Goal: Task Accomplishment & Management: Use online tool/utility

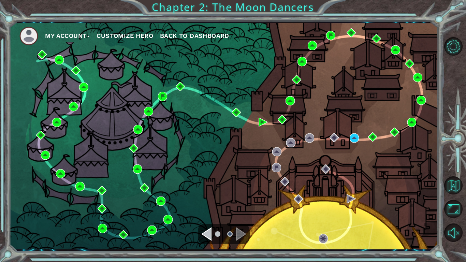
click at [207, 237] on div "Navigate to the previous page" at bounding box center [206, 234] width 10 height 14
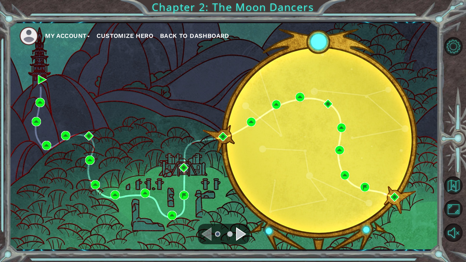
click at [242, 235] on div "Navigate to the next page" at bounding box center [241, 234] width 10 height 14
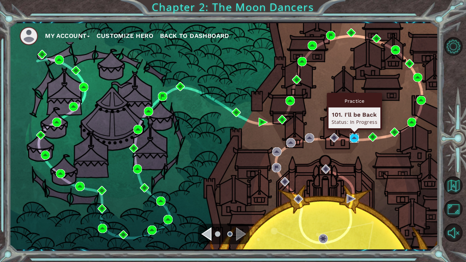
click at [355, 138] on img at bounding box center [354, 138] width 9 height 9
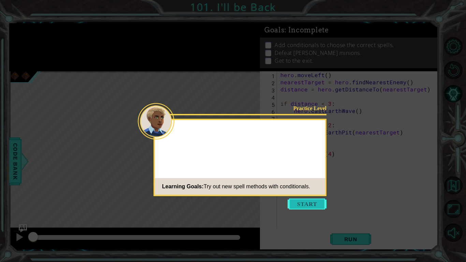
click at [301, 208] on button "Start" at bounding box center [307, 204] width 39 height 11
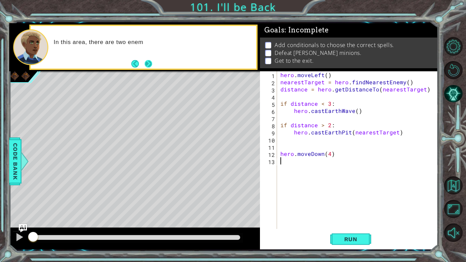
click at [149, 66] on button "Next" at bounding box center [149, 64] width 8 height 8
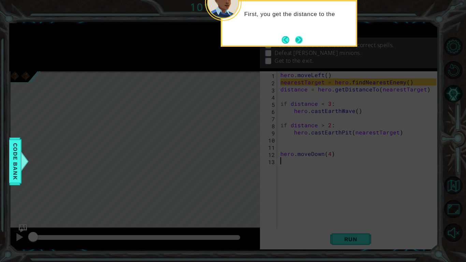
click at [297, 41] on button "Next" at bounding box center [299, 40] width 8 height 8
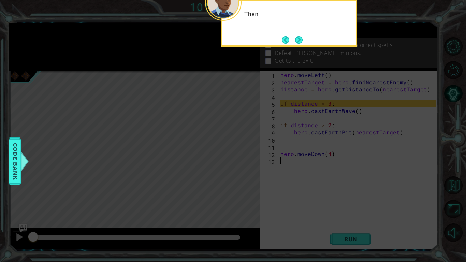
click at [297, 41] on button "Next" at bounding box center [299, 40] width 8 height 8
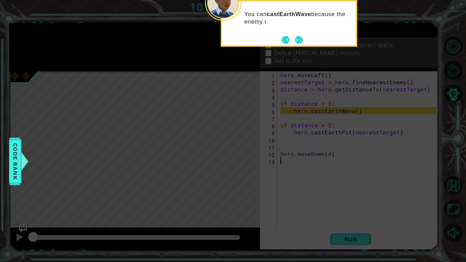
click at [297, 41] on button "Next" at bounding box center [299, 40] width 8 height 8
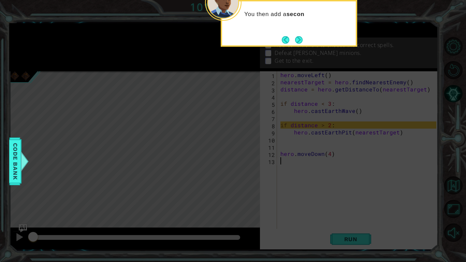
click at [297, 41] on button "Next" at bounding box center [299, 40] width 8 height 8
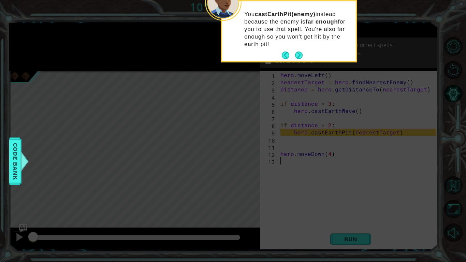
click at [298, 48] on div "You castEarthPit(enemy) instead because the enemy is far enough for you to use …" at bounding box center [289, 32] width 134 height 57
click at [300, 52] on button "Next" at bounding box center [299, 56] width 8 height 8
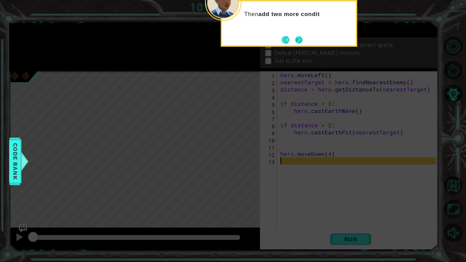
click at [301, 40] on button "Next" at bounding box center [299, 40] width 8 height 8
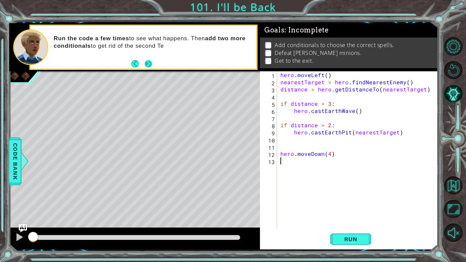
click at [150, 62] on button "Next" at bounding box center [149, 64] width 8 height 8
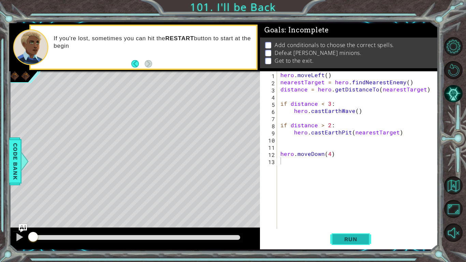
click at [357, 234] on button "Run" at bounding box center [351, 240] width 41 height 18
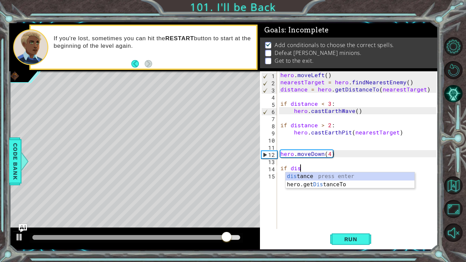
scroll to position [0, 1]
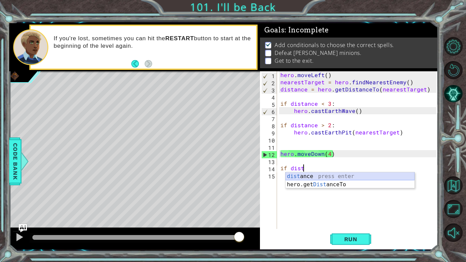
click at [293, 177] on div "dist ance press enter hero.get Dist anceTo press enter" at bounding box center [350, 188] width 129 height 33
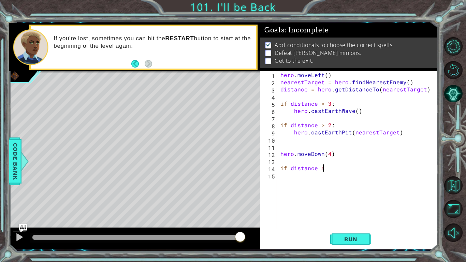
scroll to position [0, 2]
click at [318, 170] on div "hero . moveLeft ( ) nearestTarget = hero . findNearestEnemy ( ) distance = hero…" at bounding box center [359, 157] width 161 height 172
type textarea "if distance < 4"
click at [281, 176] on div "hero . moveLeft ( ) nearestTarget = hero . findNearestEnemy ( ) distance = hero…" at bounding box center [359, 157] width 161 height 172
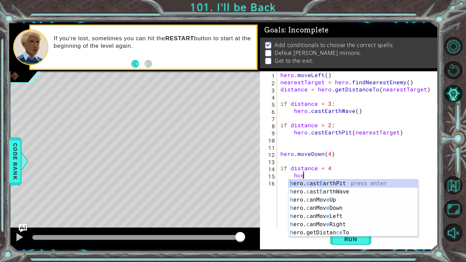
scroll to position [0, 1]
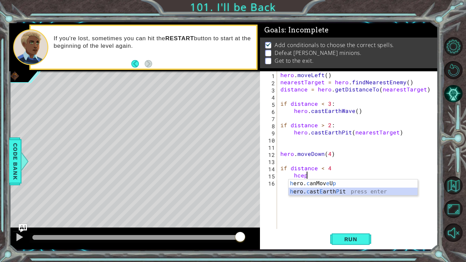
click at [304, 191] on div "h ero. c anMov e U p press enter h ero. c ast E arth P it press enter" at bounding box center [353, 196] width 129 height 33
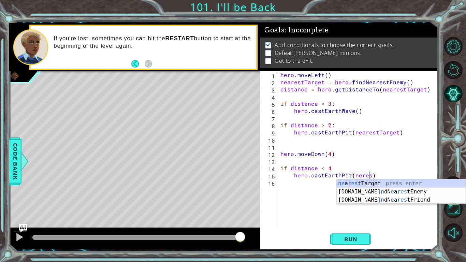
scroll to position [0, 5]
click at [339, 182] on div "ne a rest Target press enter [DOMAIN_NAME] n dN e a rest Enemy press enter [DOM…" at bounding box center [401, 200] width 129 height 41
type textarea "hero.castEarthPit(nearestTarget)"
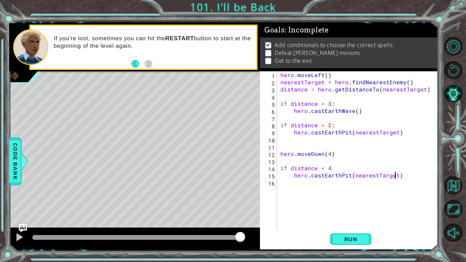
click at [279, 185] on div "hero . moveLeft ( ) nearestTarget = hero . findNearestEnemy ( ) distance = hero…" at bounding box center [359, 157] width 161 height 172
click at [355, 237] on span "Run" at bounding box center [351, 239] width 27 height 7
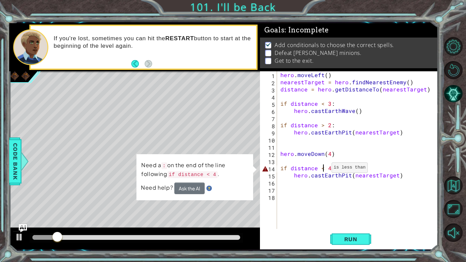
click at [324, 169] on div "hero . moveLeft ( ) nearestTarget = hero . findNearestEnemy ( ) distance = hero…" at bounding box center [359, 157] width 161 height 172
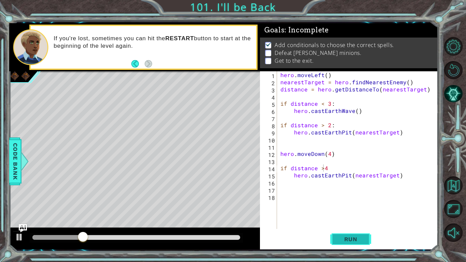
click at [346, 241] on span "Run" at bounding box center [351, 239] width 27 height 7
click at [349, 237] on span "Run" at bounding box center [351, 239] width 27 height 7
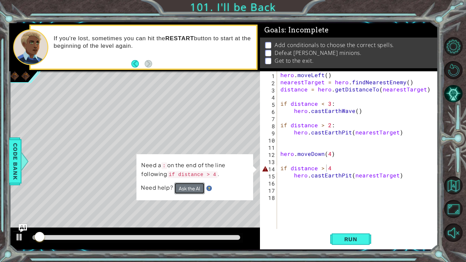
click at [182, 185] on button "Ask the AI" at bounding box center [190, 189] width 30 height 12
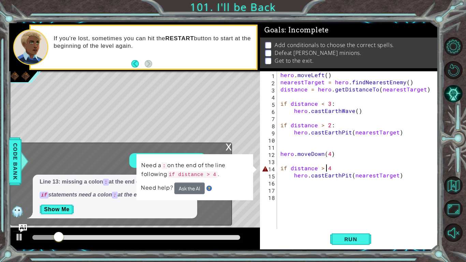
click at [333, 170] on div "hero . moveLeft ( ) nearestTarget = hero . findNearestEnemy ( ) distance = hero…" at bounding box center [359, 157] width 161 height 172
click at [229, 147] on div "x" at bounding box center [229, 146] width 6 height 7
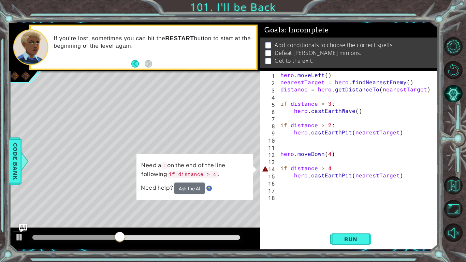
click at [352, 168] on div "hero . moveLeft ( ) nearestTarget = hero . findNearestEnemy ( ) distance = hero…" at bounding box center [359, 157] width 161 height 172
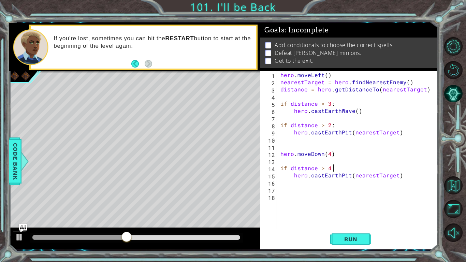
scroll to position [0, 3]
type textarea "if distance > 4:"
click at [357, 236] on span "Run" at bounding box center [351, 239] width 27 height 7
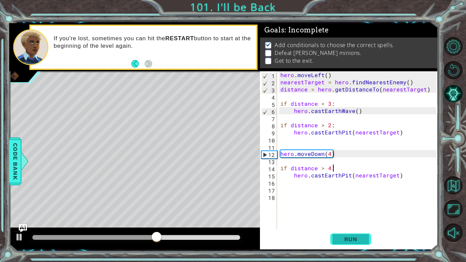
click at [366, 240] on button "Run" at bounding box center [351, 240] width 41 height 18
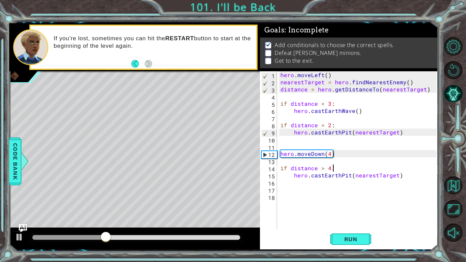
click at [283, 197] on div "hero . moveLeft ( ) nearestTarget = hero . findNearestEnemy ( ) distance = hero…" at bounding box center [359, 157] width 161 height 172
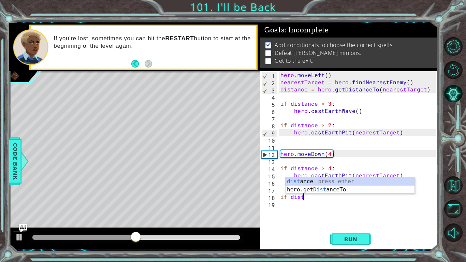
scroll to position [0, 1]
click at [301, 178] on div "dist ance press enter hero.get Dist anceTo press enter" at bounding box center [350, 194] width 129 height 33
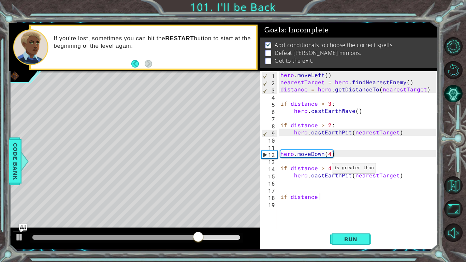
click at [324, 170] on div "hero . moveLeft ( ) nearestTarget = hero . findNearestEnemy ( ) distance = hero…" at bounding box center [359, 157] width 161 height 172
click at [345, 240] on span "Run" at bounding box center [351, 239] width 27 height 7
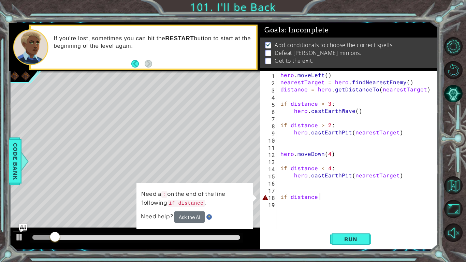
click at [319, 198] on div "hero . moveLeft ( ) nearestTarget = hero . findNearestEnemy ( ) distance = hero…" at bounding box center [359, 157] width 161 height 172
click at [189, 220] on button "Ask the AI" at bounding box center [190, 217] width 30 height 12
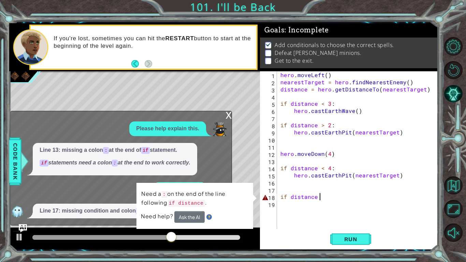
click at [226, 203] on p "Need a : on the end of the line following if distance ." at bounding box center [194, 199] width 107 height 18
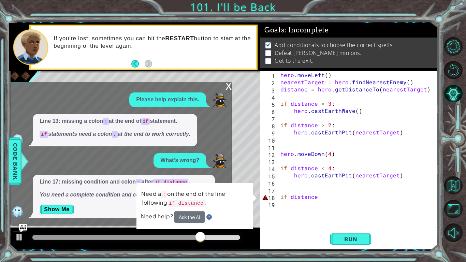
drag, startPoint x: 238, startPoint y: 192, endPoint x: 248, endPoint y: 249, distance: 58.2
click at [248, 249] on div "1 2 3 4 5 6 7 8 9 10 11 12 13 14 15 16 17 18 hero . moveLeft ( ) nearestTarget …" at bounding box center [223, 136] width 429 height 226
click at [243, 219] on div "Need help? Ask the AI" at bounding box center [195, 217] width 108 height 12
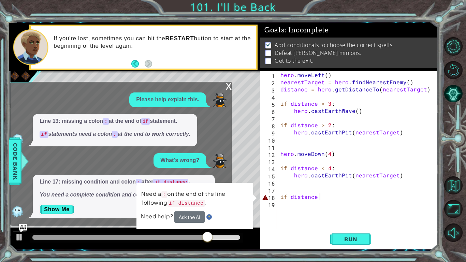
click at [243, 219] on div "Need help? Ask the AI" at bounding box center [195, 217] width 108 height 12
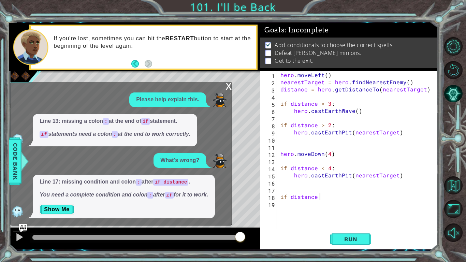
click at [226, 85] on div "x" at bounding box center [229, 85] width 6 height 7
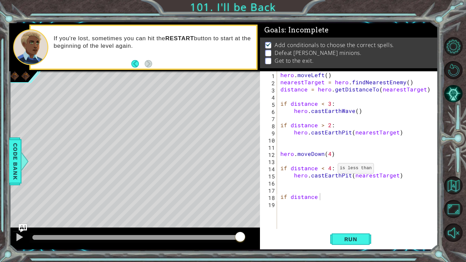
click at [329, 170] on div "hero . moveLeft ( ) nearestTarget = hero . findNearestEnemy ( ) distance = hero…" at bounding box center [359, 157] width 161 height 172
click at [318, 199] on div "hero . moveLeft ( ) nearestTarget = hero . findNearestEnemy ( ) distance = hero…" at bounding box center [359, 157] width 161 height 172
type textarea "if distance > 2:"
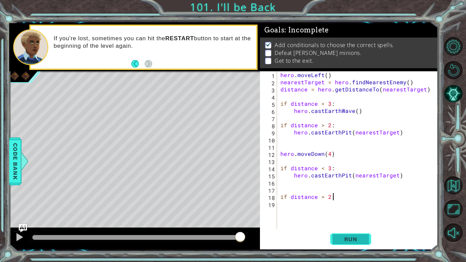
click at [348, 240] on span "Run" at bounding box center [351, 239] width 27 height 7
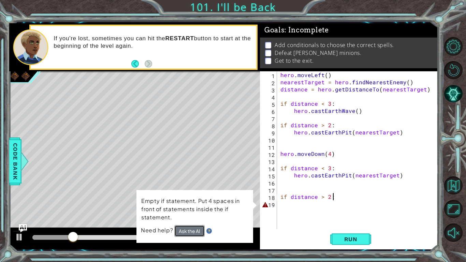
click at [176, 231] on button "Ask the AI" at bounding box center [190, 231] width 30 height 12
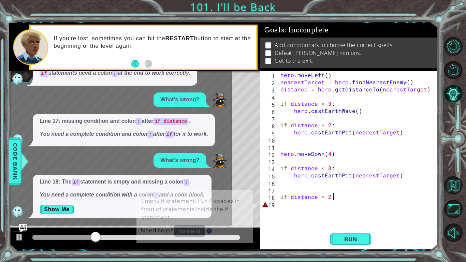
scroll to position [0, 0]
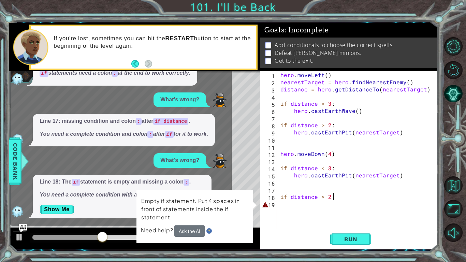
click at [340, 204] on div "hero . moveLeft ( ) nearestTarget = hero . findNearestEnemy ( ) distance = hero…" at bounding box center [359, 157] width 161 height 172
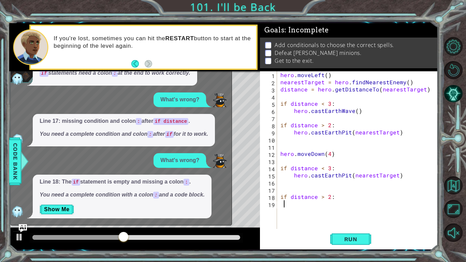
click at [226, 77] on div "Line 13: missing a colon : at the end of if statement. if statements need a col…" at bounding box center [120, 69] width 218 height 33
click at [346, 243] on button "Run" at bounding box center [351, 240] width 41 height 18
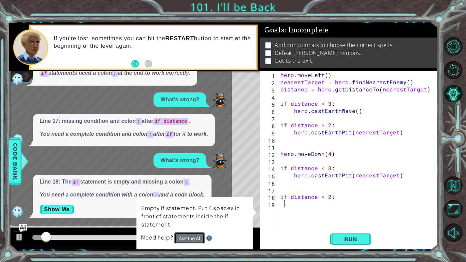
click at [192, 237] on button "Ask the AI" at bounding box center [190, 239] width 30 height 12
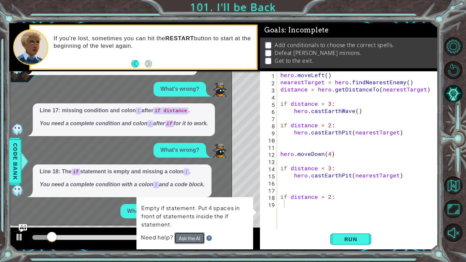
click at [192, 237] on button "Ask the AI" at bounding box center [190, 239] width 30 height 12
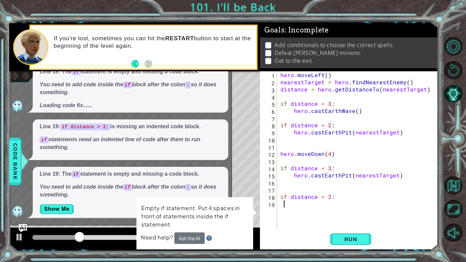
scroll to position [0, 0]
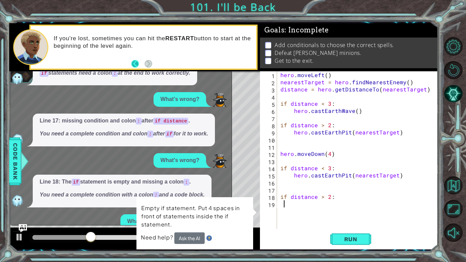
click at [133, 61] on button "Back" at bounding box center [137, 64] width 13 height 8
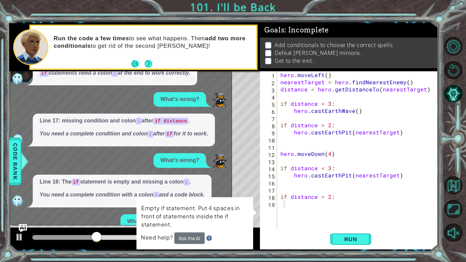
click at [133, 62] on button "Back" at bounding box center [137, 64] width 13 height 8
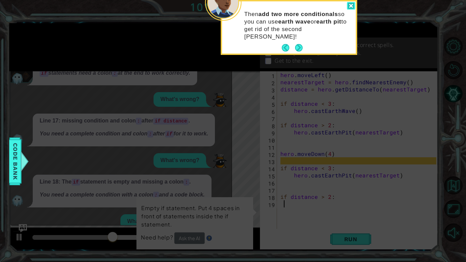
click at [352, 6] on div at bounding box center [351, 6] width 8 height 8
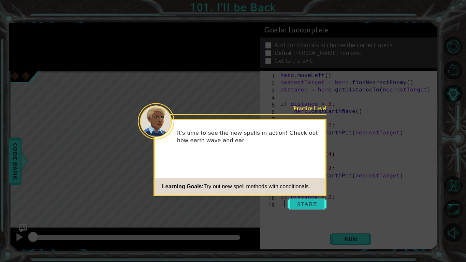
click at [304, 206] on button "Start" at bounding box center [307, 204] width 39 height 11
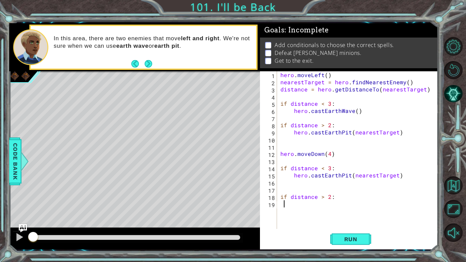
click at [349, 177] on div "hero . moveLeft ( ) nearestTarget = hero . findNearestEnemy ( ) distance = hero…" at bounding box center [359, 157] width 161 height 172
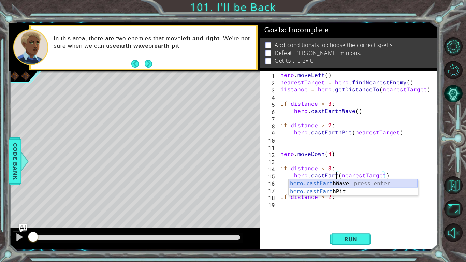
click at [358, 184] on div "hero.castEart hWave press enter hero.castEart hPit press enter" at bounding box center [353, 196] width 129 height 33
type textarea "hero.castEarthWave()(nearestTarget)"
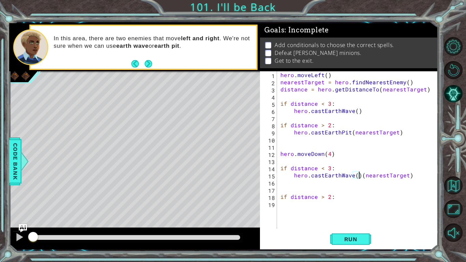
click at [280, 205] on div "hero . moveLeft ( ) nearestTarget = hero . findNearestEnemy ( ) distance = hero…" at bounding box center [359, 157] width 161 height 172
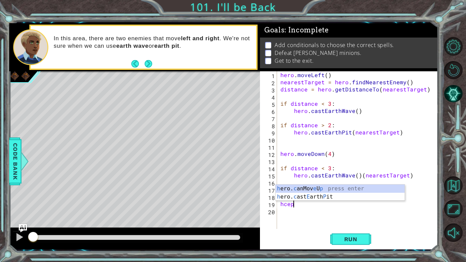
scroll to position [0, 1]
click at [332, 195] on div "h ero. c anMov e U p press enter h ero. c ast E arth P it press enter" at bounding box center [340, 201] width 129 height 33
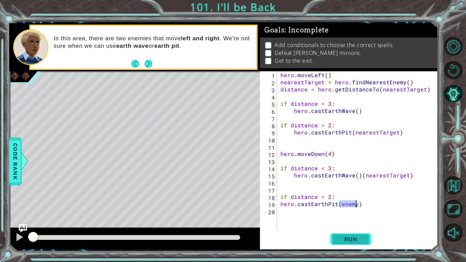
click at [352, 236] on span "Run" at bounding box center [351, 239] width 27 height 7
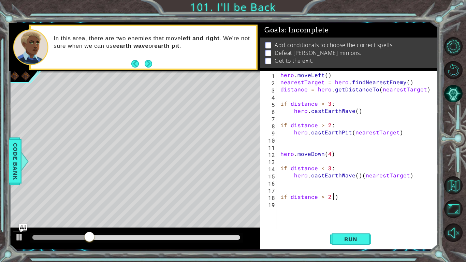
scroll to position [0, 0]
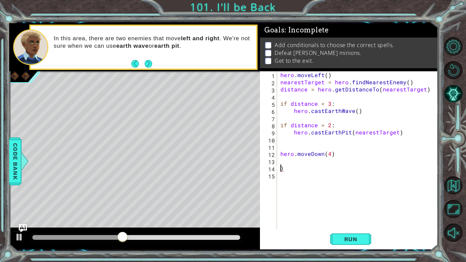
click at [287, 169] on div "hero . moveLeft ( ) nearestTarget = hero . findNearestEnemy ( ) distance = hero…" at bounding box center [359, 157] width 161 height 172
type textarea ")"
click at [329, 156] on div "hero . moveLeft ( ) nearestTarget = hero . findNearestEnemy ( ) distance = hero…" at bounding box center [359, 157] width 161 height 172
type textarea "hero.moveDown(2)"
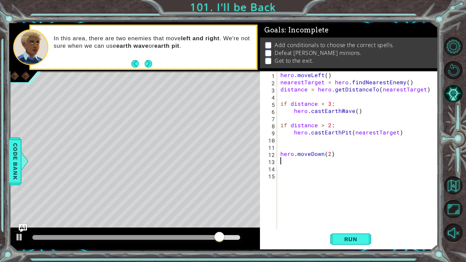
click at [281, 161] on div "hero . moveLeft ( ) nearestTarget = hero . findNearestEnemy ( ) distance = hero…" at bounding box center [359, 157] width 161 height 172
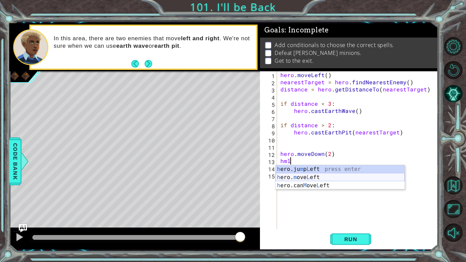
click at [301, 177] on div "h ero.ju m p L eft press enter h ero. m ove L eft press enter h ero.can M ove L…" at bounding box center [340, 185] width 129 height 41
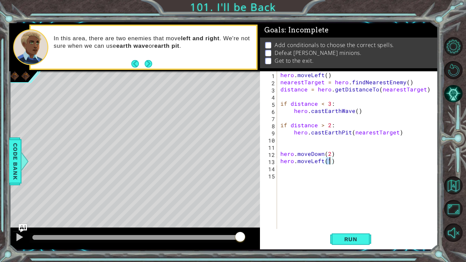
scroll to position [0, 3]
type textarea "hero.moveLeft(4)"
click at [365, 234] on button "Run" at bounding box center [351, 240] width 41 height 18
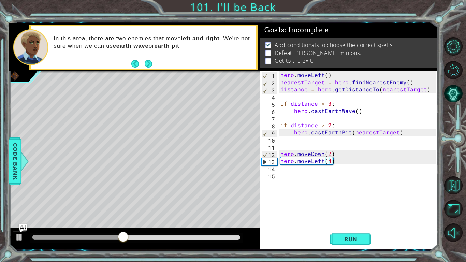
click at [282, 169] on div "hero . moveLeft ( ) nearestTarget = hero . findNearestEnemy ( ) distance = hero…" at bounding box center [359, 157] width 161 height 172
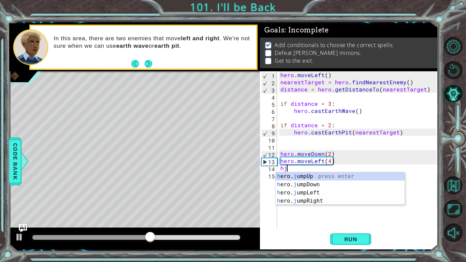
type textarea "hjd"
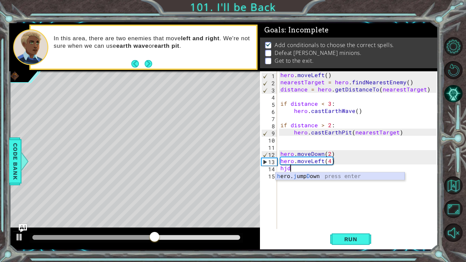
click at [301, 173] on div "h ero. j ump D own press enter" at bounding box center [340, 184] width 129 height 25
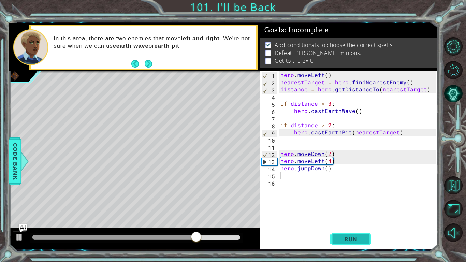
click at [365, 238] on button "Run" at bounding box center [351, 240] width 41 height 18
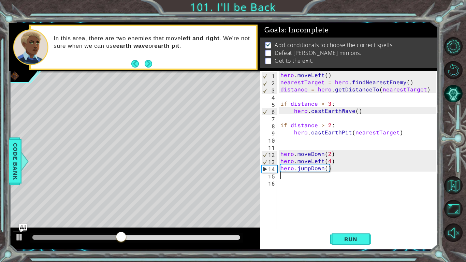
click at [330, 161] on div "hero . moveLeft ( ) nearestTarget = hero . findNearestEnemy ( ) distance = hero…" at bounding box center [359, 157] width 161 height 172
type textarea "hero.moveLeft(5)"
click at [344, 234] on button "Run" at bounding box center [351, 240] width 41 height 18
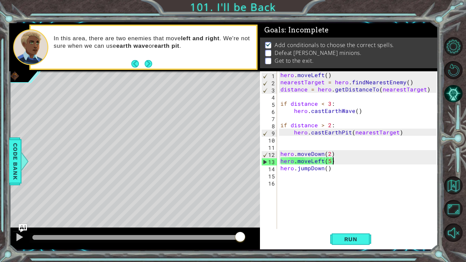
click at [330, 170] on div "hero . moveLeft ( ) nearestTarget = hero . findNearestEnemy ( ) distance = hero…" at bounding box center [359, 157] width 161 height 172
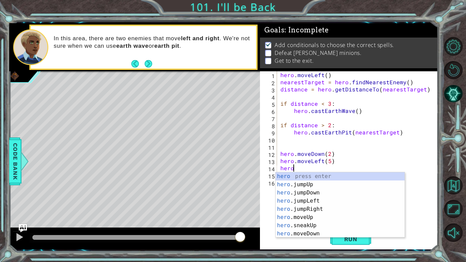
type textarea "h"
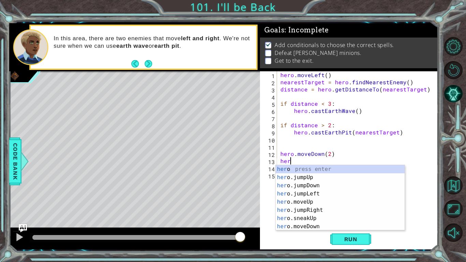
type textarea "h"
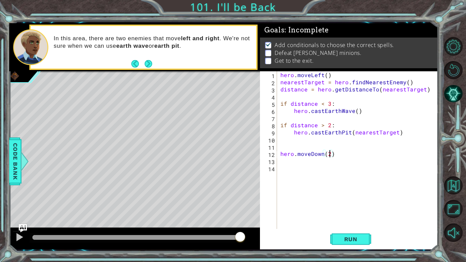
click at [329, 155] on div "hero . moveLeft ( ) nearestTarget = hero . findNearestEnemy ( ) distance = hero…" at bounding box center [359, 157] width 161 height 172
type textarea "hero.moveDown(4)"
click at [279, 171] on div "hero . moveLeft ( ) nearestTarget = hero . findNearestEnemy ( ) distance = hero…" at bounding box center [359, 157] width 161 height 172
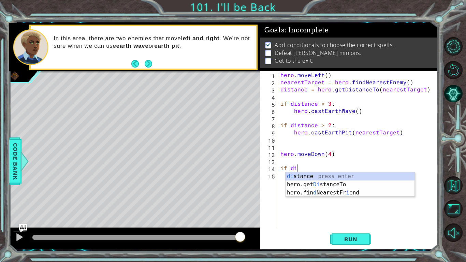
scroll to position [0, 1]
click at [373, 177] on div "dis tance press enter hero.get Dis tanceTo press enter" at bounding box center [350, 188] width 129 height 33
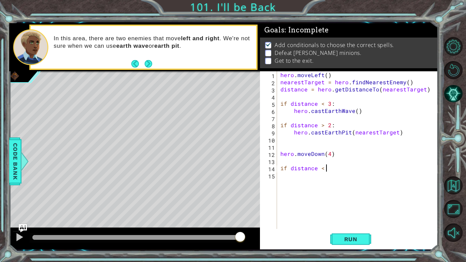
scroll to position [0, 3]
type textarea "if distance < 3:"
click at [281, 176] on div "hero . moveLeft ( ) nearestTarget = hero . findNearestEnemy ( ) distance = hero…" at bounding box center [359, 157] width 161 height 172
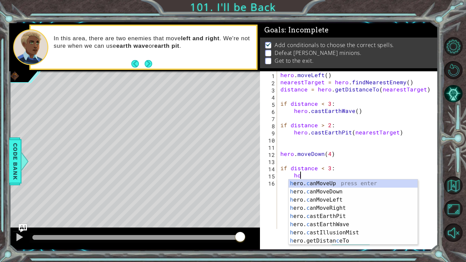
type textarea "hce"
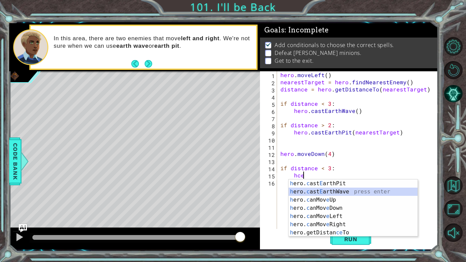
click at [365, 190] on div "h ero. c ast E arthPit press enter h ero. c ast E arthWave press enter h ero. c…" at bounding box center [353, 217] width 129 height 74
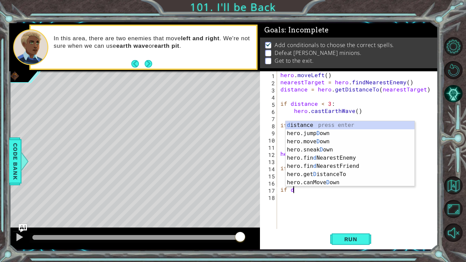
scroll to position [0, 1]
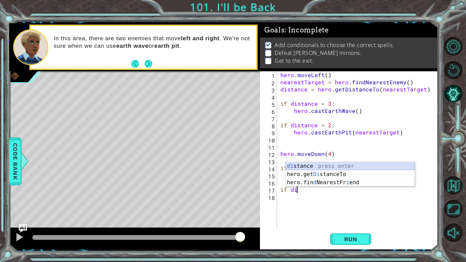
click at [319, 165] on div "di stance press enter hero.get Di stanceTo press enter hero.fin d NearestFr i e…" at bounding box center [350, 182] width 129 height 41
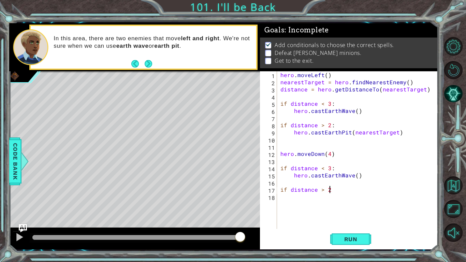
scroll to position [0, 3]
type textarea "if distance > 2"
click at [280, 198] on div "hero . moveLeft ( ) nearestTarget = hero . findNearestEnemy ( ) distance = hero…" at bounding box center [359, 157] width 161 height 172
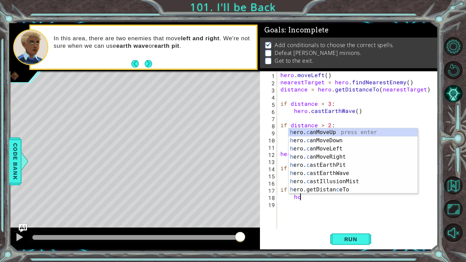
scroll to position [0, 1]
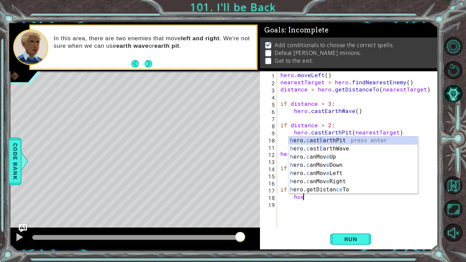
type textarea "hcep"
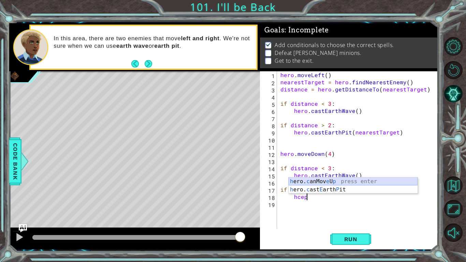
click at [305, 185] on div "h ero. c anMov e U p press enter h ero. c ast E arth P it press enter" at bounding box center [353, 194] width 129 height 33
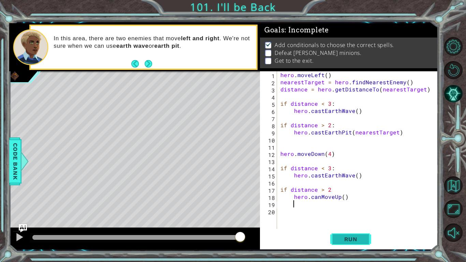
click at [354, 243] on button "Run" at bounding box center [351, 240] width 41 height 18
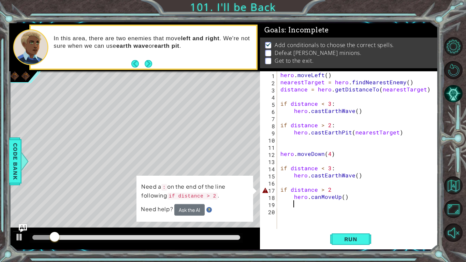
click at [332, 190] on div "hero . moveLeft ( ) nearestTarget = hero . findNearestEnemy ( ) distance = hero…" at bounding box center [359, 157] width 161 height 172
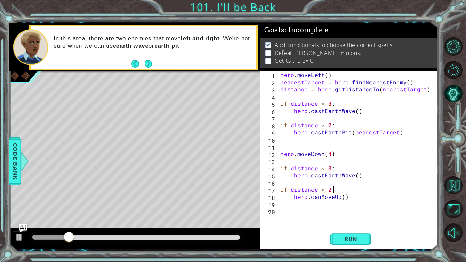
scroll to position [0, 3]
click at [345, 235] on button "Run" at bounding box center [351, 240] width 41 height 18
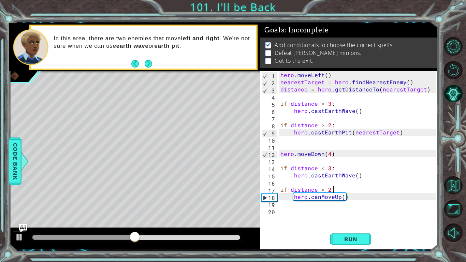
click at [339, 198] on div "hero . moveLeft ( ) nearestTarget = hero . findNearestEnemy ( ) distance = hero…" at bounding box center [359, 157] width 161 height 172
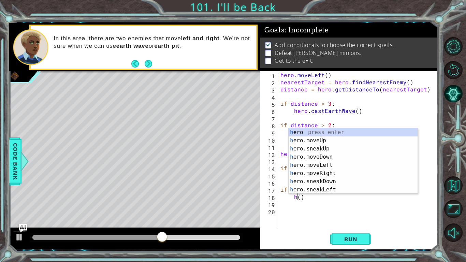
scroll to position [0, 1]
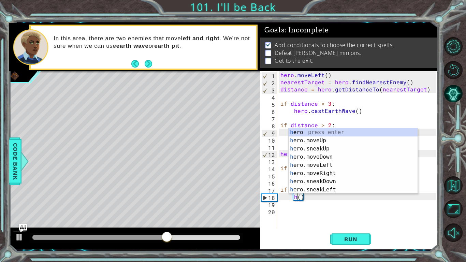
click at [319, 199] on div "hero . moveLeft ( ) nearestTarget = hero . findNearestEnemy ( ) distance = hero…" at bounding box center [359, 157] width 161 height 172
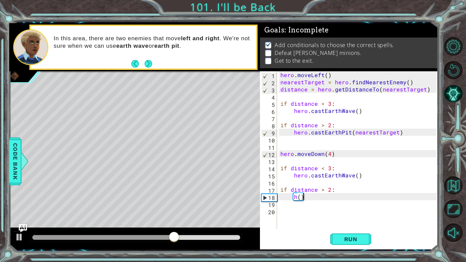
click at [306, 199] on div "hero . moveLeft ( ) nearestTarget = hero . findNearestEnemy ( ) distance = hero…" at bounding box center [359, 157] width 161 height 172
type textarea "h"
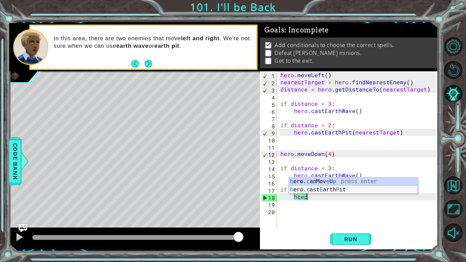
click at [319, 189] on div "h ero. c anMov e U p press enter h ero. c ast E arth P it press enter" at bounding box center [353, 194] width 129 height 33
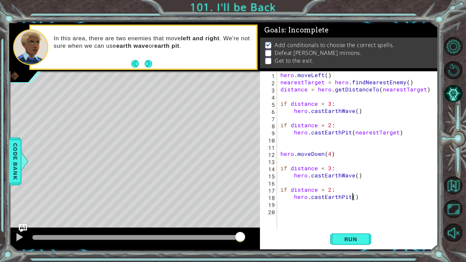
click at [354, 176] on div "hero . moveLeft ( ) nearestTarget = hero . findNearestEnemy ( ) distance = hero…" at bounding box center [359, 157] width 161 height 172
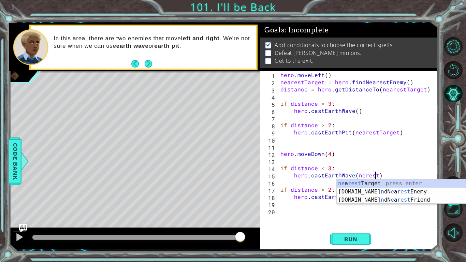
scroll to position [0, 6]
click at [394, 182] on div "ne a rest Target press enter [DOMAIN_NAME] n dN e a rest Enemy press enter [DOM…" at bounding box center [401, 200] width 129 height 41
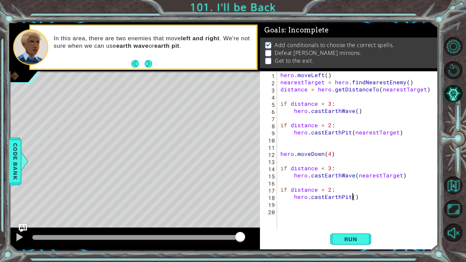
click at [353, 198] on div "hero . moveLeft ( ) nearestTarget = hero . findNearestEnemy ( ) distance = hero…" at bounding box center [359, 157] width 161 height 172
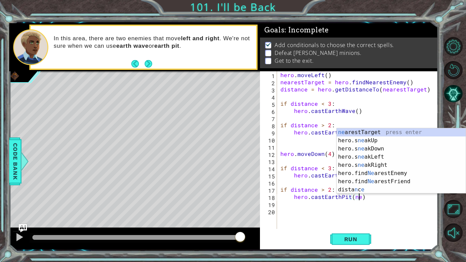
scroll to position [0, 5]
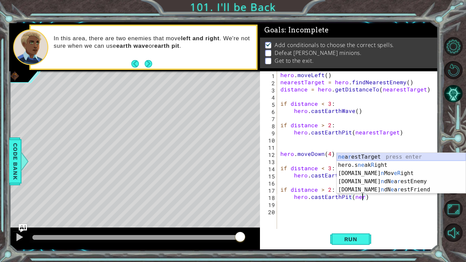
click at [378, 156] on div "ne a r estTarget press enter hero.s ne ak R ight press enter [DOMAIN_NAME] n Mo…" at bounding box center [401, 181] width 129 height 57
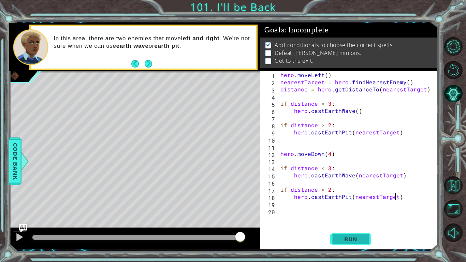
click at [366, 243] on button "Run" at bounding box center [351, 240] width 41 height 18
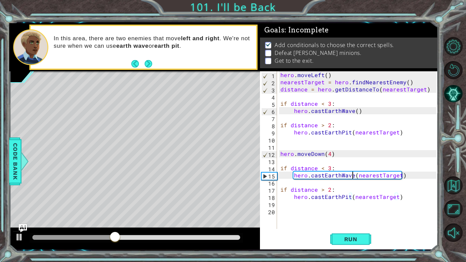
click at [353, 177] on div "hero . moveLeft ( ) nearestTarget = hero . findNearestEnemy ( ) distance = hero…" at bounding box center [359, 157] width 161 height 172
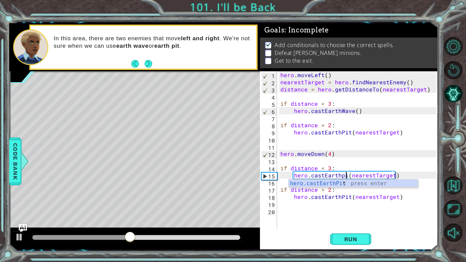
scroll to position [0, 4]
click at [348, 198] on div "hero . moveLeft ( ) nearestTarget = hero . findNearestEnemy ( ) distance = hero…" at bounding box center [359, 157] width 161 height 172
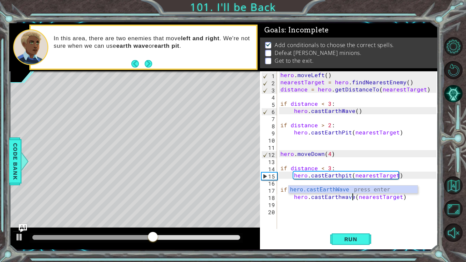
scroll to position [0, 4]
click at [355, 233] on button "Run" at bounding box center [351, 240] width 41 height 18
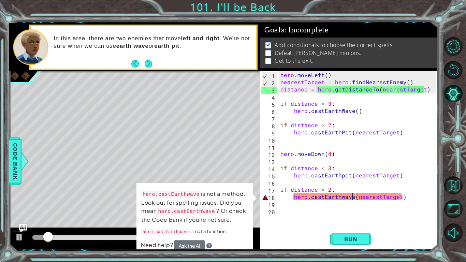
click at [343, 199] on div "hero . moveLeft ( ) nearestTarget = hero . findNearestEnemy ( ) distance = hero…" at bounding box center [359, 157] width 161 height 172
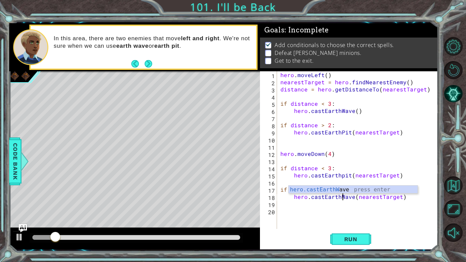
scroll to position [0, 4]
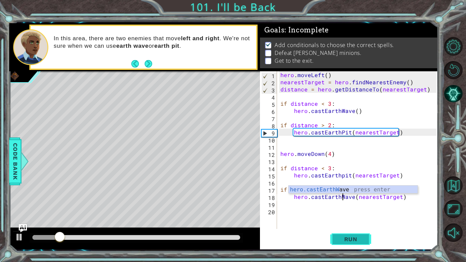
click at [346, 238] on span "Run" at bounding box center [351, 239] width 27 height 7
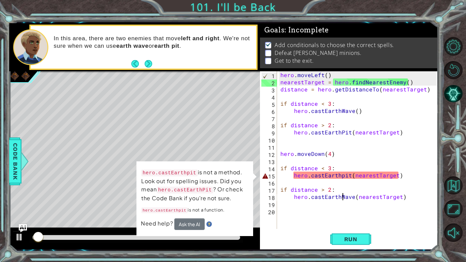
click at [343, 176] on div "hero . moveLeft ( ) nearestTarget = hero . findNearestEnemy ( ) distance = hero…" at bounding box center [359, 157] width 161 height 172
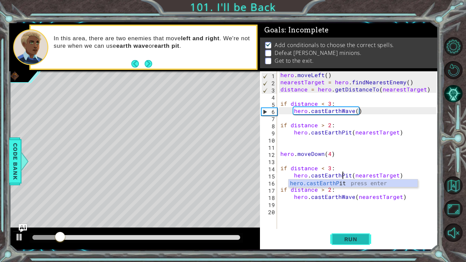
type textarea "hero.castEarthPit(nearestTarget)"
click at [356, 236] on span "Run" at bounding box center [351, 239] width 27 height 7
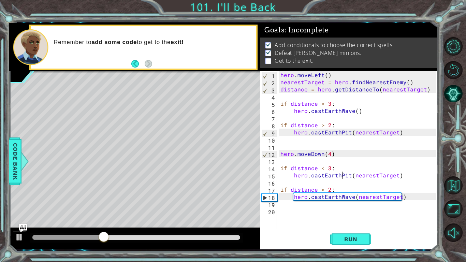
click at [285, 214] on div "hero . moveLeft ( ) nearestTarget = hero . findNearestEnemy ( ) distance = hero…" at bounding box center [359, 157] width 161 height 172
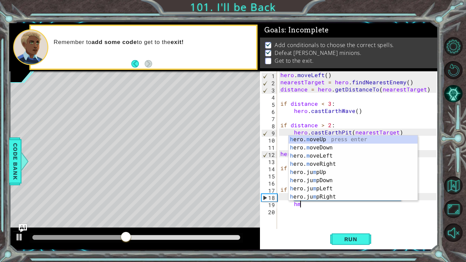
scroll to position [0, 1]
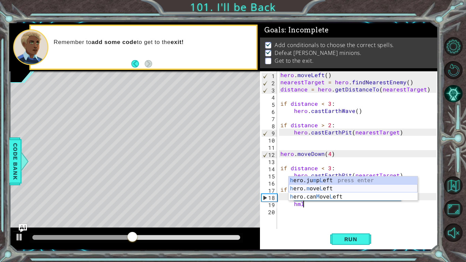
click at [321, 186] on div "h ero.ju m p L eft press enter h ero. m ove L eft press enter h ero.can M ove L…" at bounding box center [353, 197] width 129 height 41
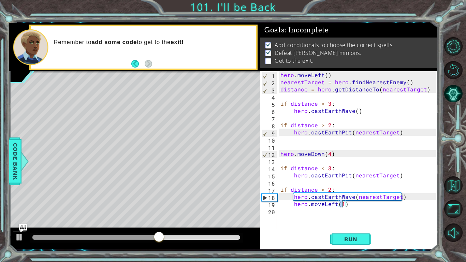
scroll to position [0, 4]
click at [294, 206] on div "hero . moveLeft ( ) nearestTarget = hero . findNearestEnemy ( ) distance = hero…" at bounding box center [359, 157] width 161 height 172
type textarea "hero.moveLeft(4)"
click at [280, 221] on div "hero . moveLeft ( ) nearestTarget = hero . findNearestEnemy ( ) distance = hero…" at bounding box center [359, 157] width 161 height 172
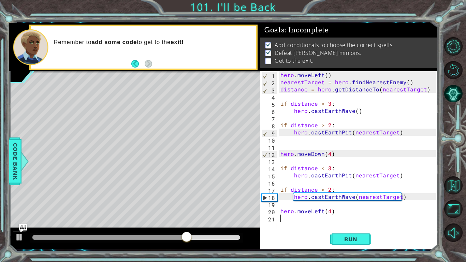
scroll to position [0, 0]
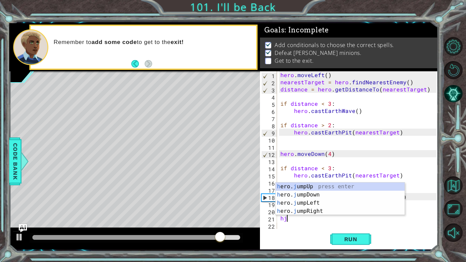
type textarea "hjl"
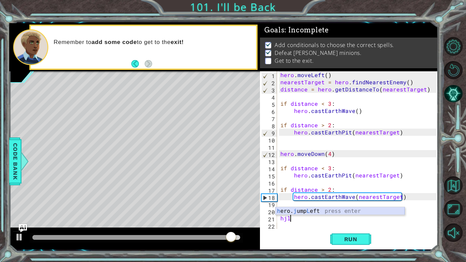
click at [303, 211] on div "h ero. j ump L eft press enter" at bounding box center [340, 219] width 129 height 25
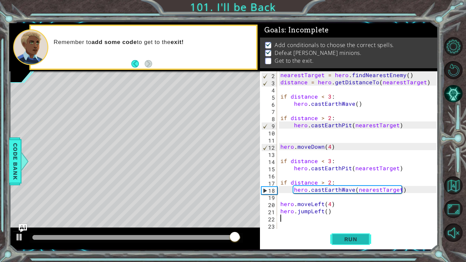
scroll to position [7, 0]
click at [350, 239] on span "Run" at bounding box center [351, 239] width 27 height 7
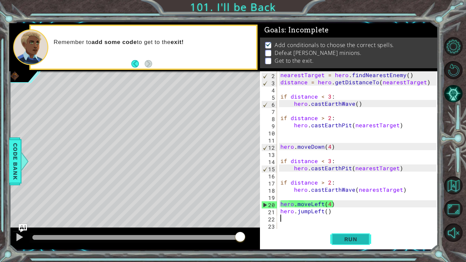
click at [350, 239] on span "Run" at bounding box center [351, 239] width 27 height 7
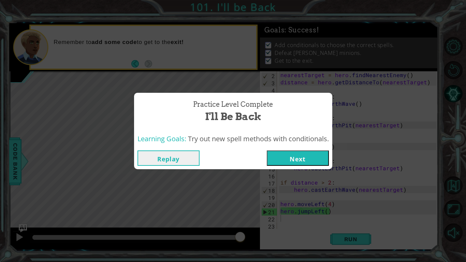
click at [300, 160] on button "Next" at bounding box center [298, 158] width 62 height 15
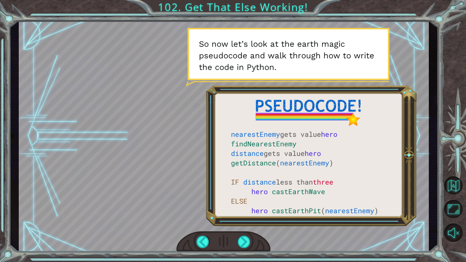
click at [246, 243] on div at bounding box center [224, 136] width 410 height 231
click at [246, 243] on div at bounding box center [244, 242] width 13 height 12
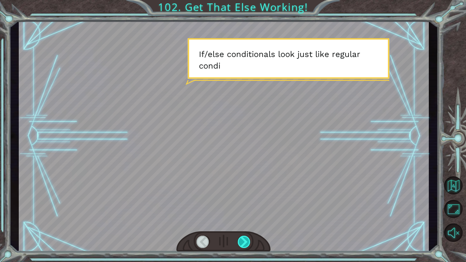
click at [246, 242] on div at bounding box center [244, 242] width 13 height 12
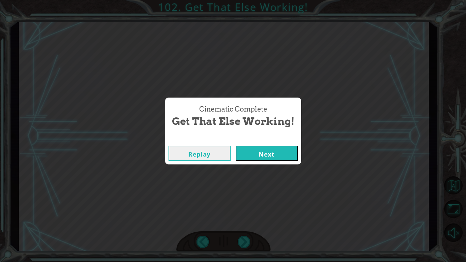
click at [276, 155] on button "Next" at bounding box center [267, 153] width 62 height 15
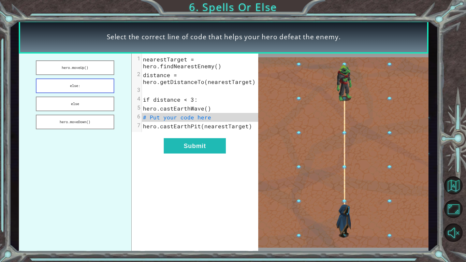
click at [82, 85] on button "else:" at bounding box center [75, 86] width 79 height 15
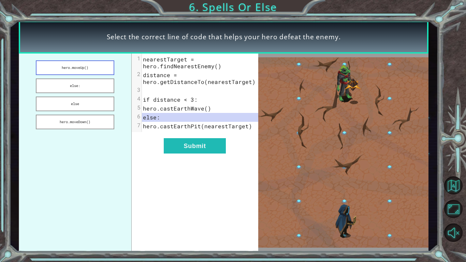
click at [93, 70] on button "hero.moveUp()" at bounding box center [75, 67] width 79 height 15
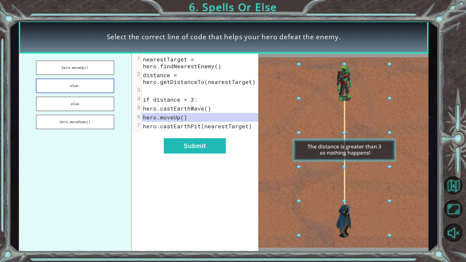
click at [96, 86] on button "else:" at bounding box center [75, 86] width 79 height 15
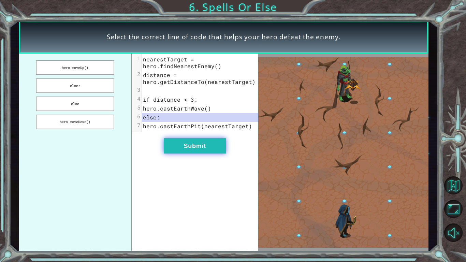
click at [180, 143] on button "Submit" at bounding box center [195, 145] width 62 height 15
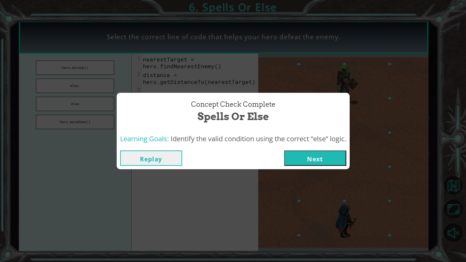
click at [311, 161] on button "Next" at bounding box center [315, 158] width 62 height 15
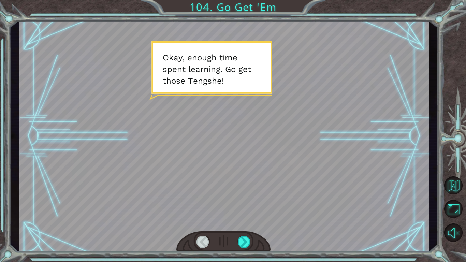
click at [237, 240] on div at bounding box center [224, 242] width 94 height 21
click at [245, 240] on div at bounding box center [244, 242] width 13 height 12
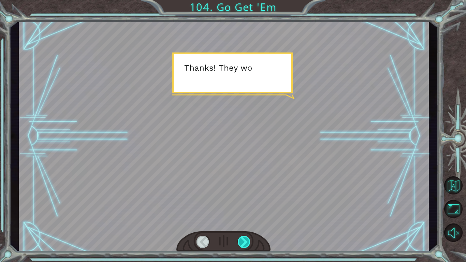
click at [245, 240] on div at bounding box center [244, 242] width 13 height 12
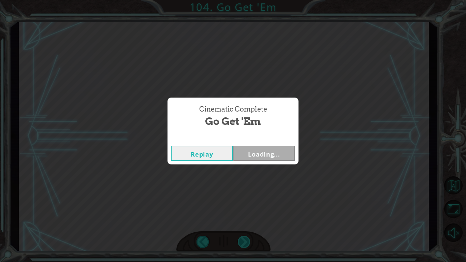
click at [245, 240] on div "Cinematic Complete Go Get 'Em Replay Loading..." at bounding box center [233, 131] width 466 height 262
click at [245, 240] on div "Cinematic Complete Go Get 'Em Replay Next" at bounding box center [233, 131] width 466 height 262
click at [260, 147] on button "Next" at bounding box center [264, 153] width 62 height 15
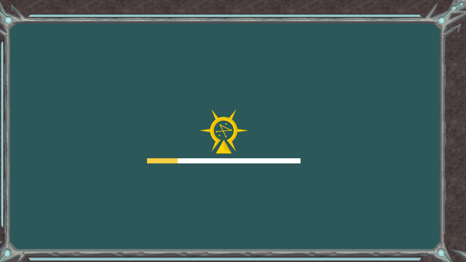
click at [268, 151] on div at bounding box center [224, 136] width 154 height 55
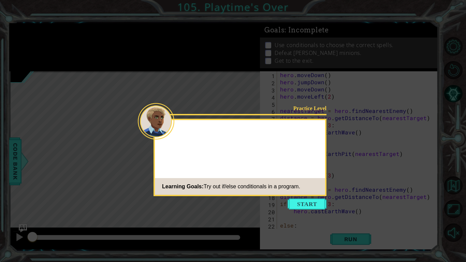
click at [320, 152] on div "Practice Level Learning Goals: Try out if/else conditionals in a program." at bounding box center [240, 158] width 173 height 78
click at [310, 205] on button "Start" at bounding box center [307, 204] width 39 height 11
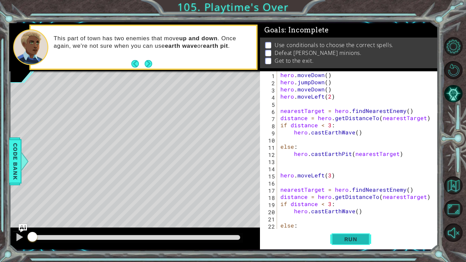
click at [336, 237] on button "Run" at bounding box center [351, 240] width 41 height 18
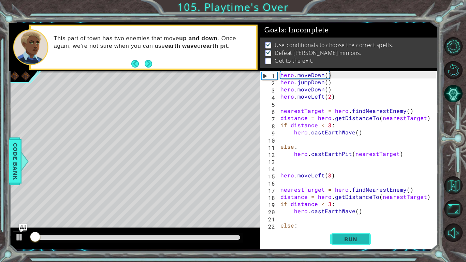
click at [336, 237] on button "Run" at bounding box center [351, 240] width 41 height 18
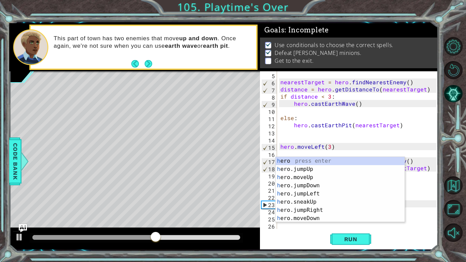
scroll to position [29, 0]
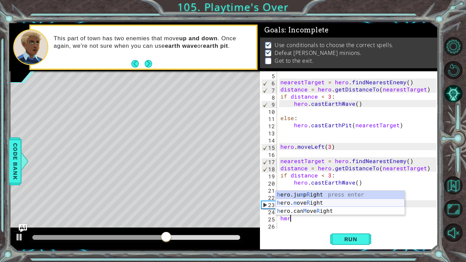
click at [313, 201] on div "h ero.ju m p R ight press enter h ero. m ove R ight press enter h ero.can M ove…" at bounding box center [340, 211] width 129 height 41
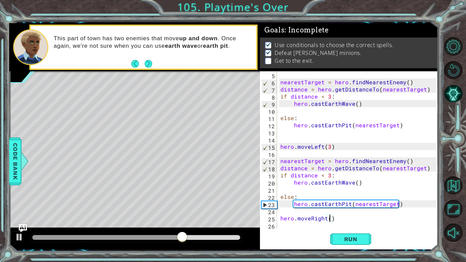
click at [327, 219] on div "nearestTarget = hero . findNearestEnemy ( ) distance = hero . getDistanceTo ( n…" at bounding box center [359, 157] width 161 height 172
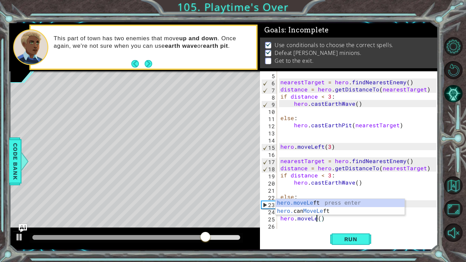
scroll to position [0, 2]
type textarea "hero.moveLeft()"
click at [283, 227] on div "nearestTarget = hero . findNearestEnemy ( ) distance = hero . getDistanceTo ( n…" at bounding box center [359, 157] width 161 height 172
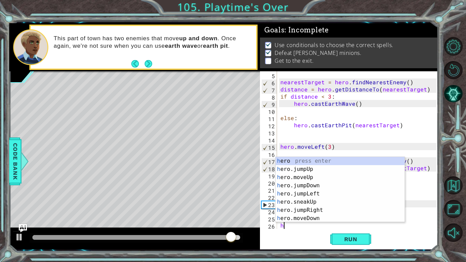
scroll to position [36, 0]
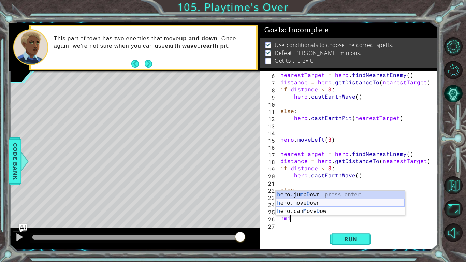
click at [317, 202] on div "h ero.ju m p D own press enter h ero. m ove D own press enter h ero.can M ove D…" at bounding box center [340, 211] width 129 height 41
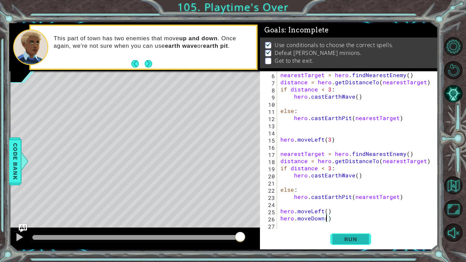
type textarea "hero.moveDown()"
click at [344, 240] on span "Run" at bounding box center [351, 239] width 27 height 7
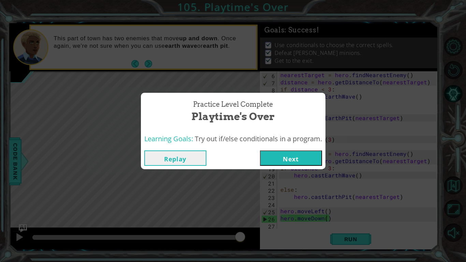
click at [320, 155] on button "Next" at bounding box center [291, 158] width 62 height 15
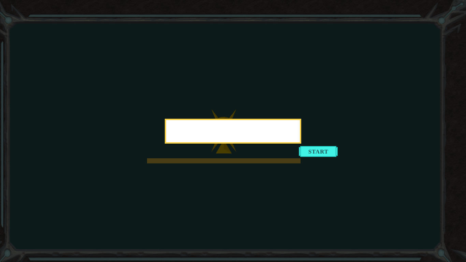
click at [302, 144] on div at bounding box center [233, 131] width 137 height 25
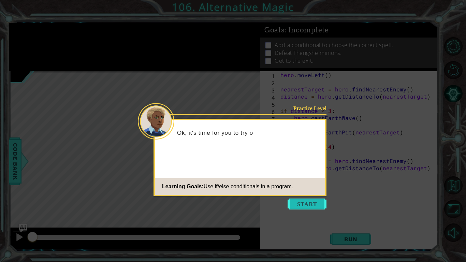
click at [312, 200] on button "Start" at bounding box center [307, 204] width 39 height 11
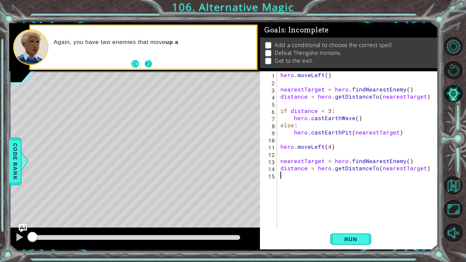
click at [149, 67] on button "Next" at bounding box center [148, 64] width 8 height 8
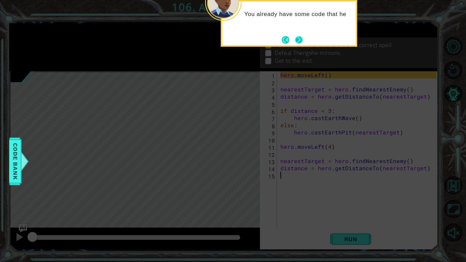
click at [300, 42] on button "Next" at bounding box center [299, 40] width 8 height 8
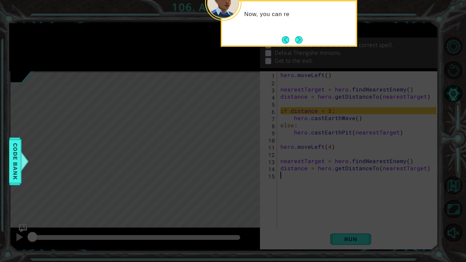
click at [300, 42] on button "Next" at bounding box center [299, 40] width 8 height 8
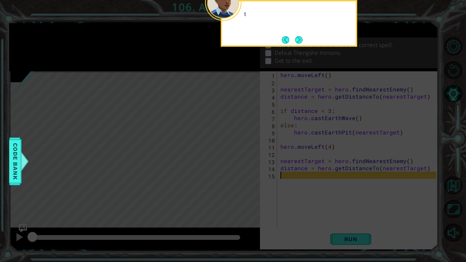
click at [300, 42] on button "Next" at bounding box center [299, 40] width 8 height 8
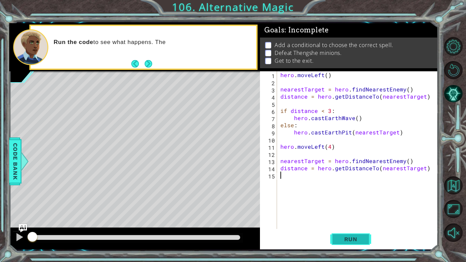
click at [353, 240] on span "Run" at bounding box center [351, 239] width 27 height 7
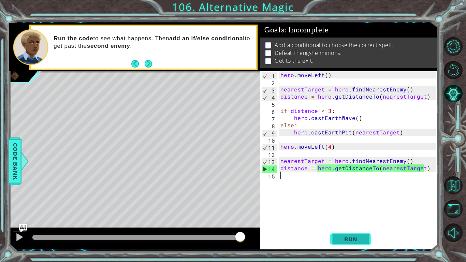
click at [360, 241] on span "Run" at bounding box center [351, 239] width 27 height 7
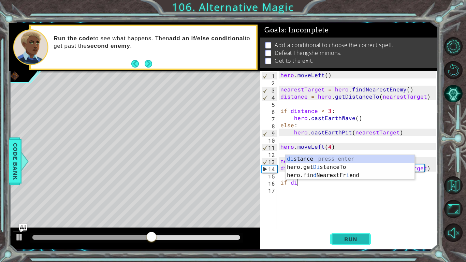
scroll to position [0, 1]
click at [326, 157] on div "di stance press enter hero.get Di stanceTo press enter hero.fin d NearestFr i e…" at bounding box center [350, 175] width 129 height 41
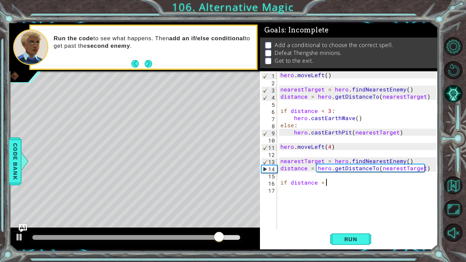
scroll to position [0, 3]
type textarea "if distance < 3:"
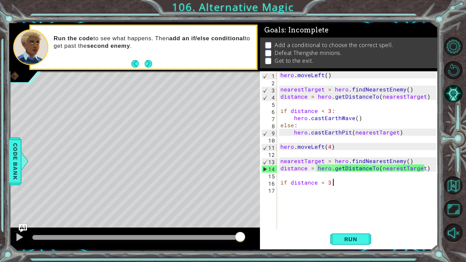
click at [283, 195] on div "hero . moveLeft ( ) nearestTarget = hero . findNearestEnemy ( ) distance = hero…" at bounding box center [359, 157] width 161 height 172
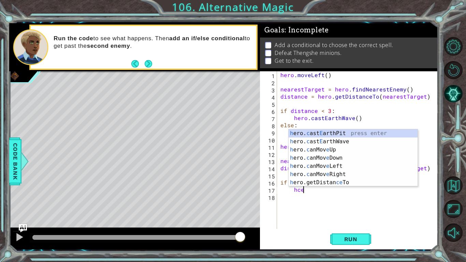
scroll to position [0, 1]
type textarea "hcew"
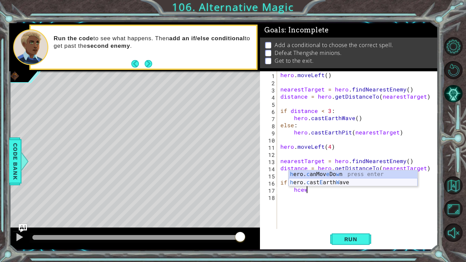
click at [361, 183] on div "h ero. c anMov e Do w n press enter h ero. c ast E arth W ave press enter" at bounding box center [353, 186] width 129 height 33
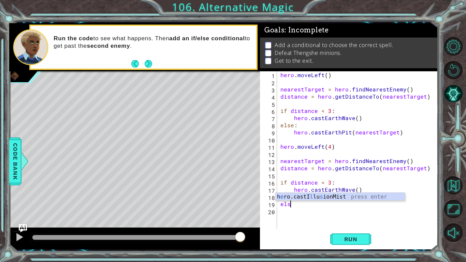
scroll to position [0, 0]
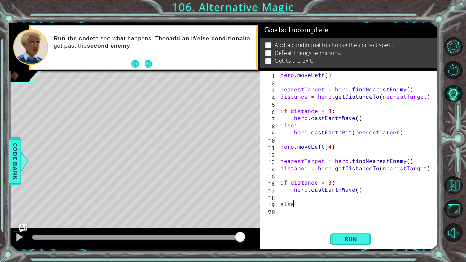
type textarea "else:"
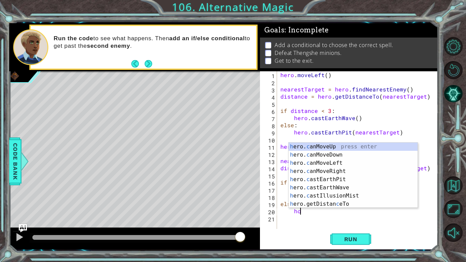
scroll to position [0, 1]
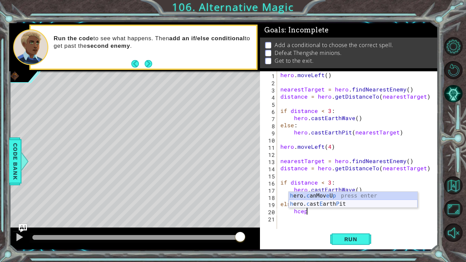
click at [318, 203] on div "h ero. c anMov e U p press enter h ero. c ast E arth P it press enter" at bounding box center [353, 208] width 129 height 33
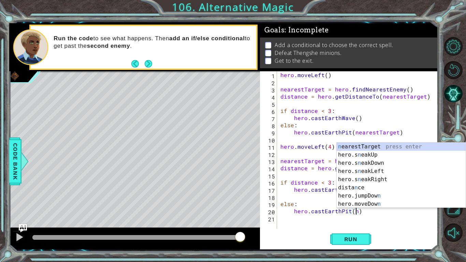
scroll to position [0, 5]
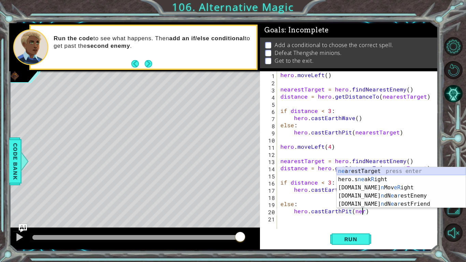
click at [402, 169] on div "ne a r estTarget press enter hero.s ne ak R ight press enter [DOMAIN_NAME] n Mo…" at bounding box center [401, 195] width 129 height 57
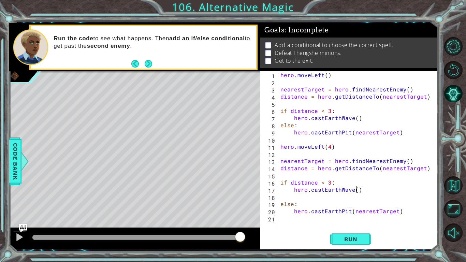
click at [356, 190] on div "hero . moveLeft ( ) nearestTarget = hero . findNearestEnemy ( ) distance = hero…" at bounding box center [359, 157] width 161 height 172
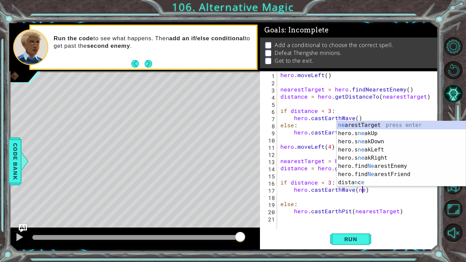
scroll to position [0, 5]
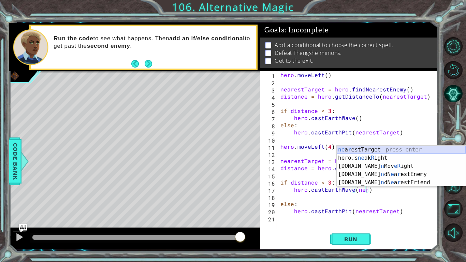
click at [397, 147] on div "ne a r estTarget press enter hero.s ne ak R ight press enter [DOMAIN_NAME] n Mo…" at bounding box center [401, 174] width 129 height 57
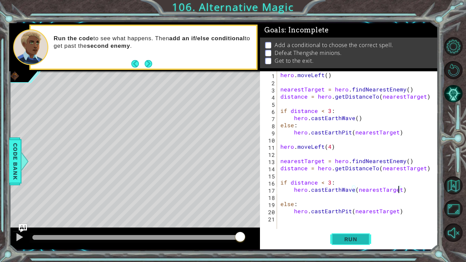
type textarea "hero.castEarthWave(nearestTarget)"
click at [340, 239] on span "Run" at bounding box center [351, 239] width 27 height 7
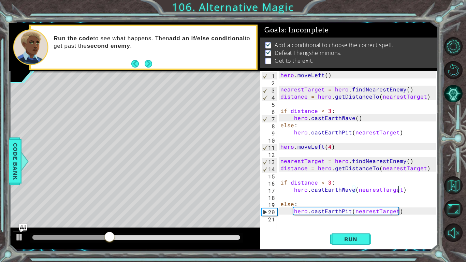
click at [279, 222] on div "hero . moveLeft ( ) nearestTarget = hero . findNearestEnemy ( ) distance = hero…" at bounding box center [359, 157] width 161 height 172
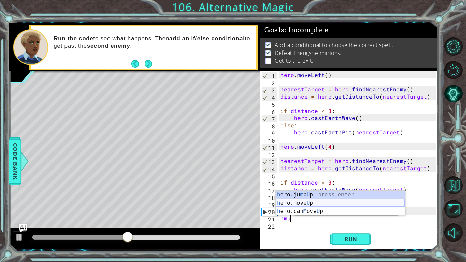
click at [335, 203] on div "h ero.ju m p U p press enter h ero. m ove U p press enter h ero.can M ove U p p…" at bounding box center [340, 211] width 129 height 41
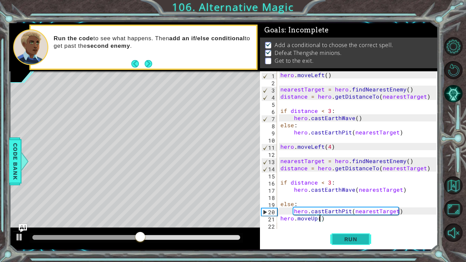
click at [342, 237] on span "Run" at bounding box center [351, 239] width 27 height 7
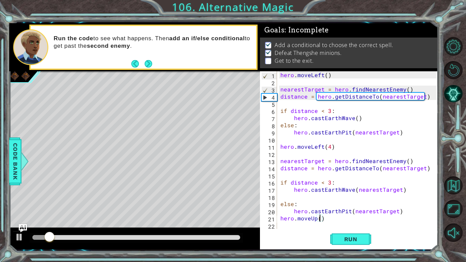
click at [316, 221] on div "hero . moveLeft ( ) nearestTarget = hero . findNearestEnemy ( ) distance = hero…" at bounding box center [359, 157] width 161 height 172
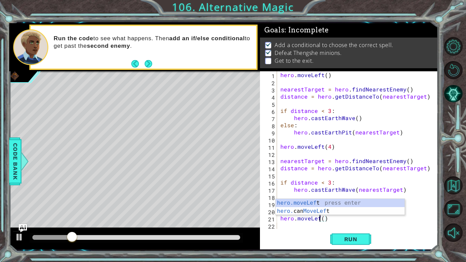
scroll to position [0, 2]
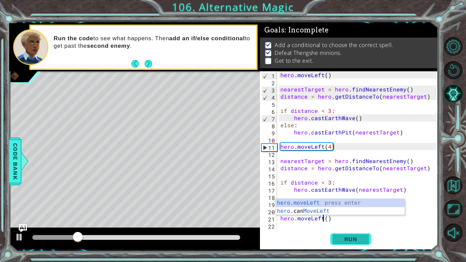
type textarea "hero.moveLeft()"
click at [354, 241] on span "Run" at bounding box center [351, 239] width 27 height 7
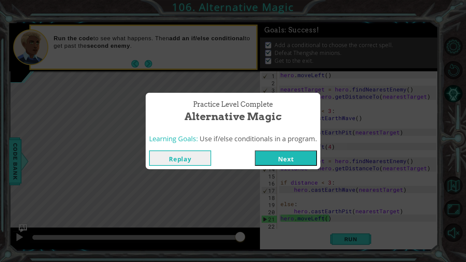
click at [317, 158] on button "Next" at bounding box center [286, 158] width 62 height 15
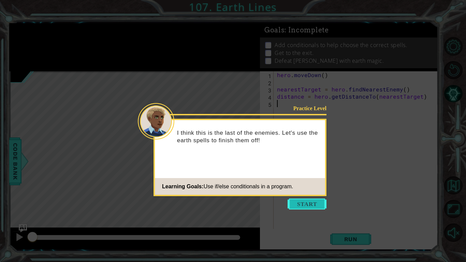
click at [317, 203] on button "Start" at bounding box center [307, 204] width 39 height 11
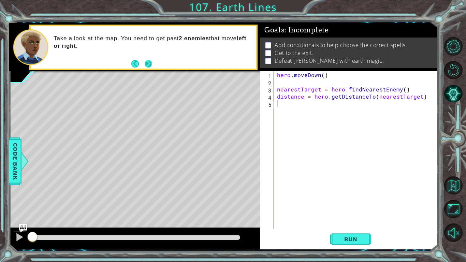
click at [149, 62] on button "Next" at bounding box center [148, 64] width 8 height 8
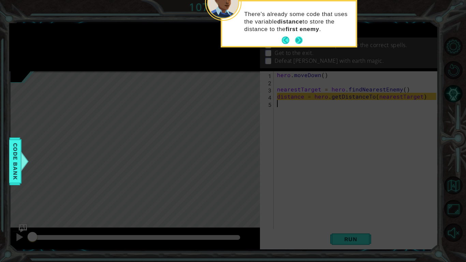
click at [295, 40] on button "Next" at bounding box center [299, 41] width 8 height 8
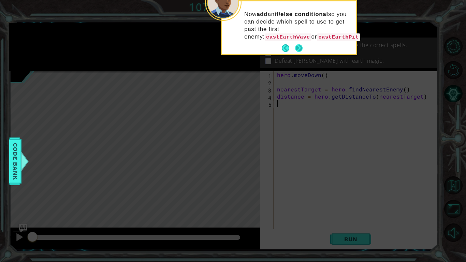
click at [300, 45] on button "Next" at bounding box center [299, 48] width 8 height 8
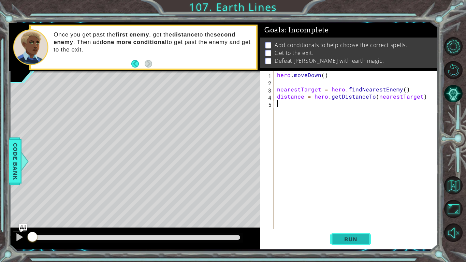
click at [356, 237] on span "Run" at bounding box center [351, 239] width 27 height 7
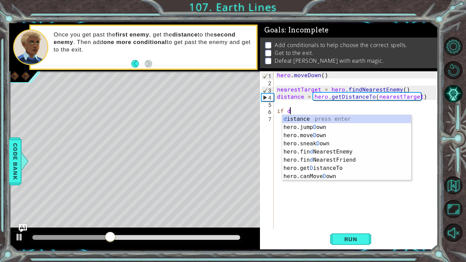
scroll to position [0, 1]
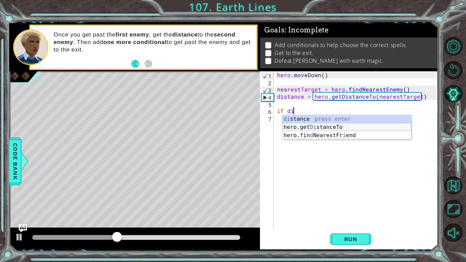
click at [308, 125] on div "di stance press enter hero.get Di stanceTo press enter hero.fin d NearestFr i e…" at bounding box center [346, 135] width 129 height 41
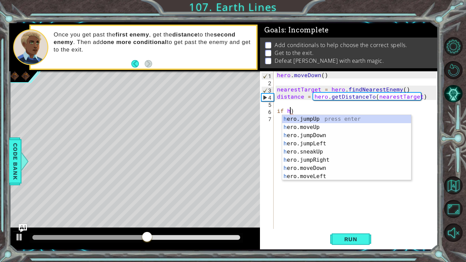
type textarea "if )"
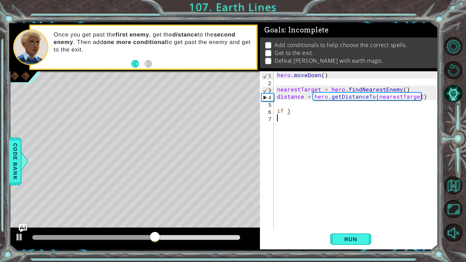
click at [291, 116] on div "hero . [GEOGRAPHIC_DATA] ( ) nearestTarget = hero . findNearestEnemy ( ) distan…" at bounding box center [358, 157] width 164 height 172
click at [288, 110] on div "hero . [GEOGRAPHIC_DATA] ( ) nearestTarget = hero . findNearestEnemy ( ) distan…" at bounding box center [358, 157] width 164 height 172
click at [290, 112] on div "hero . [GEOGRAPHIC_DATA] ( ) nearestTarget = hero . findNearestEnemy ( ) distan…" at bounding box center [358, 157] width 164 height 172
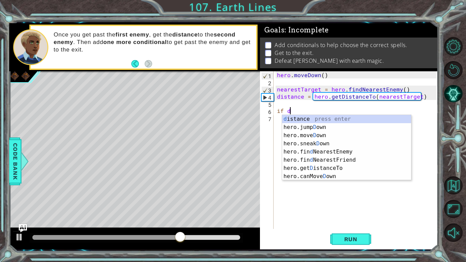
scroll to position [0, 1]
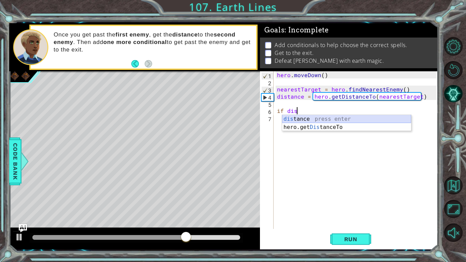
click at [296, 117] on div "dis tance press enter hero.get Dis tanceTo press enter" at bounding box center [346, 131] width 129 height 33
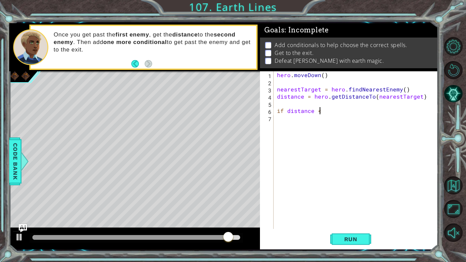
scroll to position [0, 2]
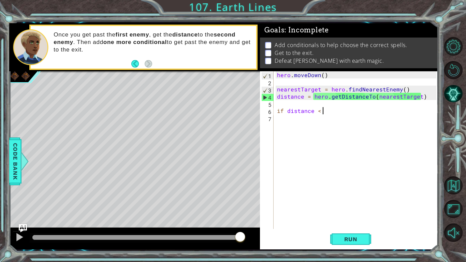
type textarea "if distance < 2"
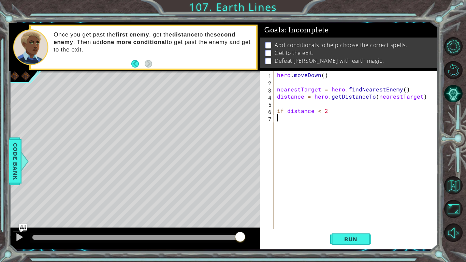
click at [280, 120] on div "hero . [GEOGRAPHIC_DATA] ( ) nearestTarget = hero . findNearestEnemy ( ) distan…" at bounding box center [358, 157] width 164 height 172
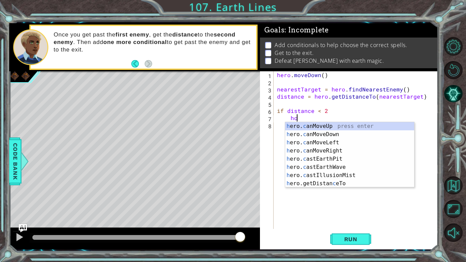
scroll to position [0, 1]
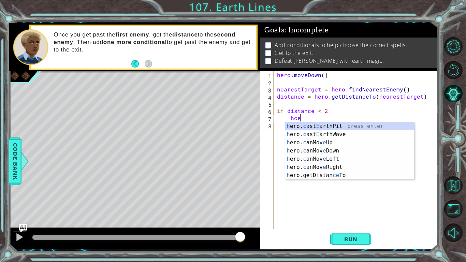
type textarea "hcew"
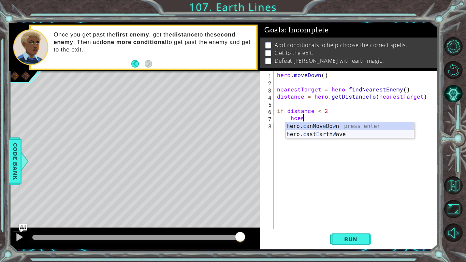
click at [307, 134] on div "h ero. c anMov e Do w n press enter h ero. c ast E arth W ave press enter" at bounding box center [349, 138] width 129 height 33
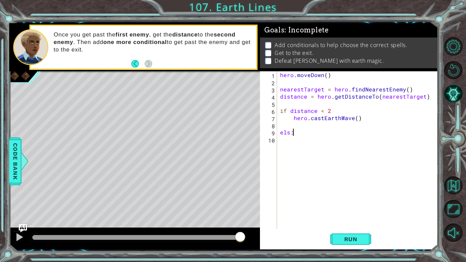
scroll to position [0, 0]
click at [290, 134] on div "hero . [GEOGRAPHIC_DATA] ( ) nearestTarget = hero . findNearestEnemy ( ) distan…" at bounding box center [359, 157] width 161 height 172
type textarea "else:"
click at [297, 134] on div "hero . [GEOGRAPHIC_DATA] ( ) nearestTarget = hero . findNearestEnemy ( ) distan…" at bounding box center [359, 157] width 161 height 172
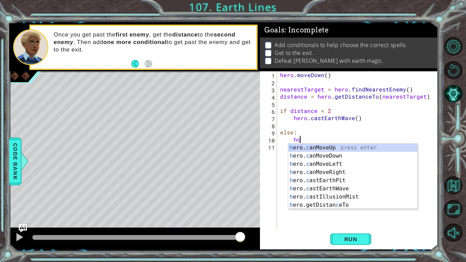
scroll to position [0, 1]
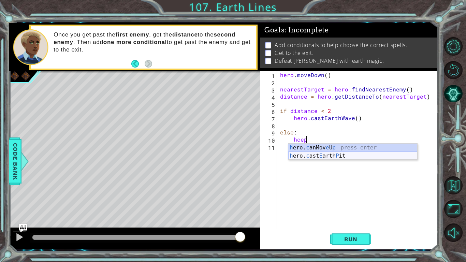
click at [325, 157] on div "h ero. c anMov e U p press enter h ero. c ast E arth P it press enter" at bounding box center [353, 160] width 129 height 33
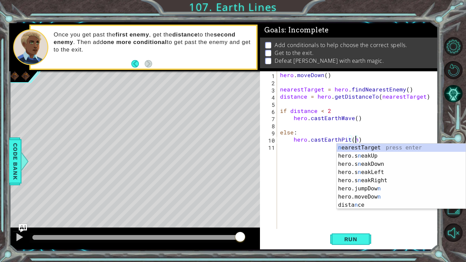
scroll to position [0, 5]
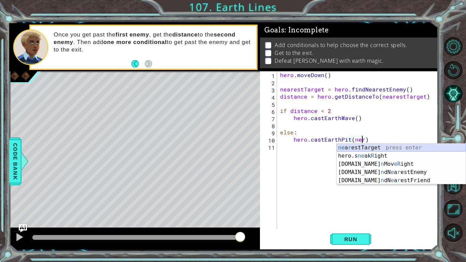
click at [360, 148] on div "ne a r estTarget press enter hero.s ne ak R ight press enter [DOMAIN_NAME] n Mo…" at bounding box center [401, 172] width 129 height 57
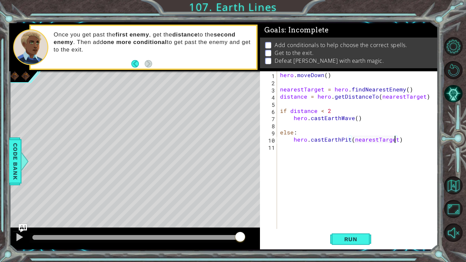
click at [356, 119] on div "hero . [GEOGRAPHIC_DATA] ( ) nearestTarget = hero . findNearestEnemy ( ) distan…" at bounding box center [359, 157] width 161 height 172
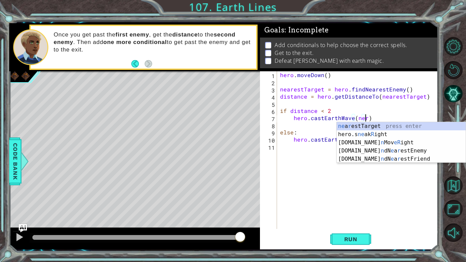
scroll to position [0, 5]
click at [385, 126] on div "ne a r estTarget press enter hero.s ne ak R ight press enter [DOMAIN_NAME] n Mo…" at bounding box center [401, 150] width 129 height 57
type textarea "hero.castEarthWave(nearestTarget)"
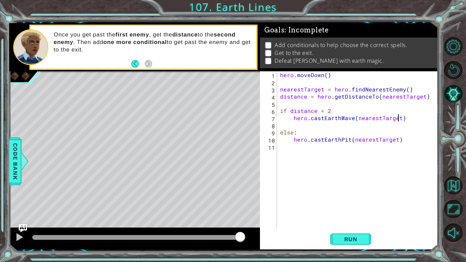
click at [281, 149] on div "hero . [GEOGRAPHIC_DATA] ( ) nearestTarget = hero . findNearestEnemy ( ) distan…" at bounding box center [359, 157] width 161 height 172
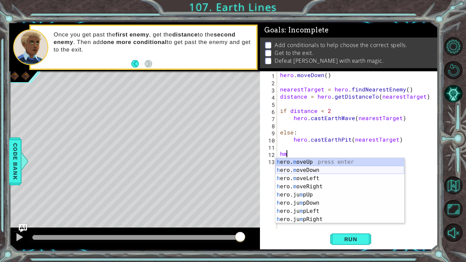
click at [325, 170] on div "h ero. m oveUp press enter h ero. m oveDown press enter h ero. m oveLeft press …" at bounding box center [340, 199] width 129 height 82
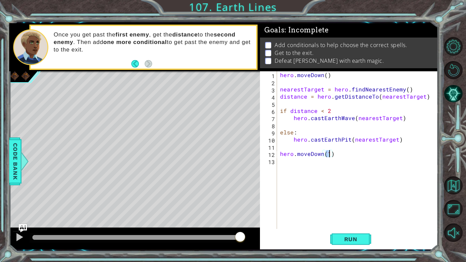
type textarea "hero.moveDown(4)"
click at [283, 163] on div "hero . [GEOGRAPHIC_DATA] ( ) nearestTarget = hero . findNearestEnemy ( ) distan…" at bounding box center [359, 157] width 161 height 172
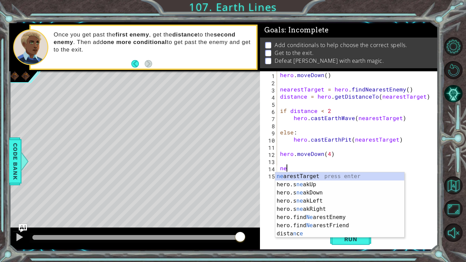
type textarea "ner"
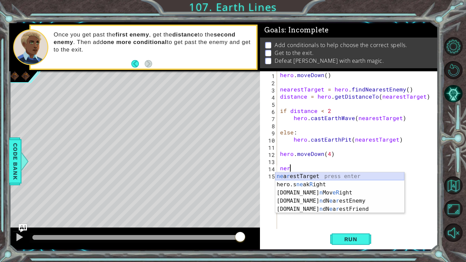
click at [378, 173] on div "ne a r estTarget press enter hero.s ne ak R ight press enter [DOMAIN_NAME] n Mo…" at bounding box center [340, 200] width 129 height 57
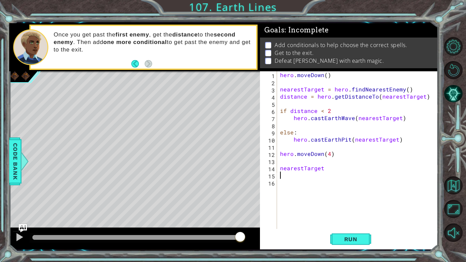
click at [327, 170] on div "hero . [GEOGRAPHIC_DATA] ( ) nearestTarget = hero . findNearestEnemy ( ) distan…" at bounding box center [359, 157] width 161 height 172
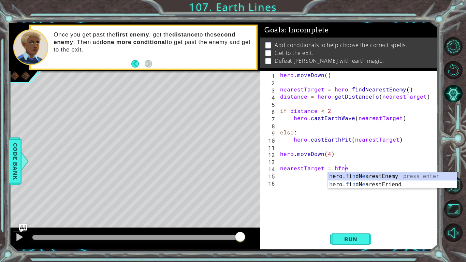
scroll to position [0, 4]
click at [396, 177] on div "h ero. f i n dN e arestEnemy press enter h ero. f i n dN e arestFriend press en…" at bounding box center [392, 188] width 129 height 33
type textarea "nearestTarget = hero.findNearestEnemy()"
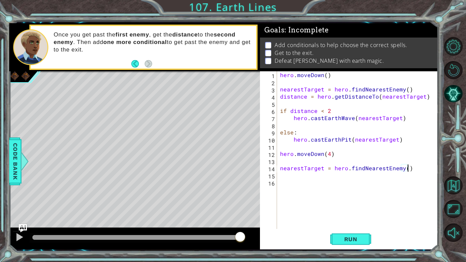
click at [281, 176] on div "hero . [GEOGRAPHIC_DATA] ( ) nearestTarget = hero . findNearestEnemy ( ) distan…" at bounding box center [359, 157] width 161 height 172
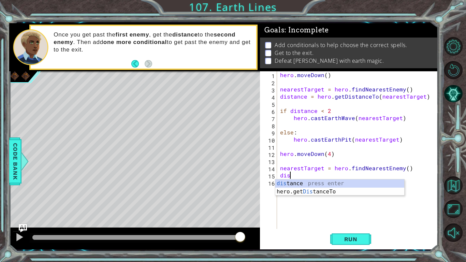
scroll to position [0, 0]
click at [319, 182] on div "dist ance press enter hero.get Dist anceTo press enter" at bounding box center [340, 196] width 129 height 33
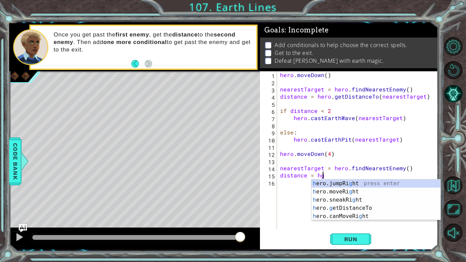
scroll to position [0, 2]
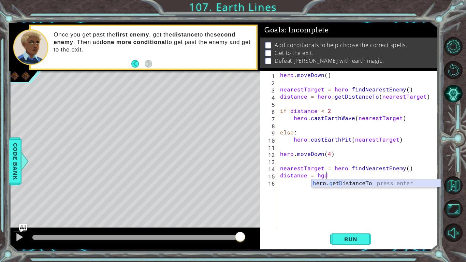
click at [351, 180] on div "h ero. g et D istanceTo press enter" at bounding box center [376, 192] width 129 height 25
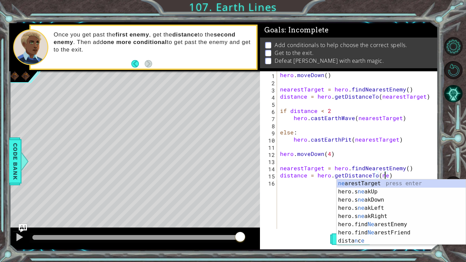
scroll to position [0, 6]
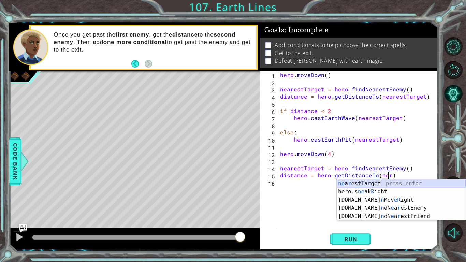
click at [394, 183] on div "ne a r estTarget press enter hero.s ne ak R ight press enter [DOMAIN_NAME] n Mo…" at bounding box center [401, 208] width 129 height 57
type textarea "distance = hero.getDistanceTo(nearestTarget)"
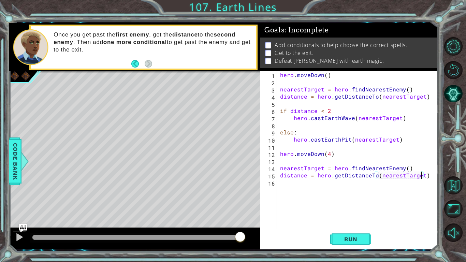
click at [281, 185] on div "hero . [GEOGRAPHIC_DATA] ( ) nearestTarget = hero . findNearestEnemy ( ) distan…" at bounding box center [359, 157] width 161 height 172
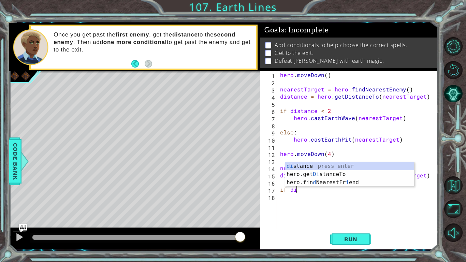
scroll to position [0, 1]
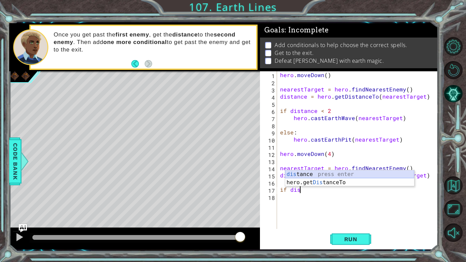
click at [304, 173] on div "dis tance press enter hero.get Dis tanceTo press enter" at bounding box center [349, 186] width 129 height 33
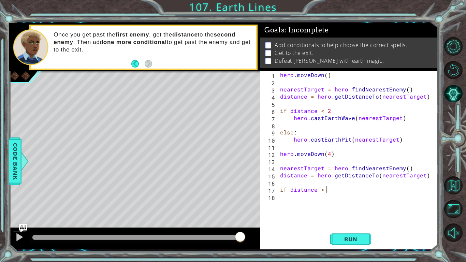
scroll to position [0, 3]
type textarea "if distance < 2:"
click at [281, 198] on div "hero . [GEOGRAPHIC_DATA] ( ) nearestTarget = hero . findNearestEnemy ( ) distan…" at bounding box center [359, 157] width 161 height 172
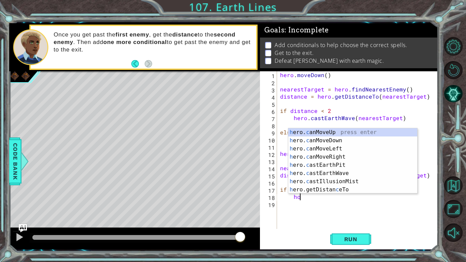
scroll to position [0, 1]
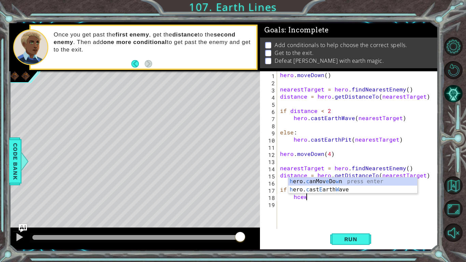
type textarea "hcew"
click at [333, 190] on div "h ero. c anMov e Do w n press enter h ero. c ast E arth W ave press enter" at bounding box center [353, 194] width 129 height 33
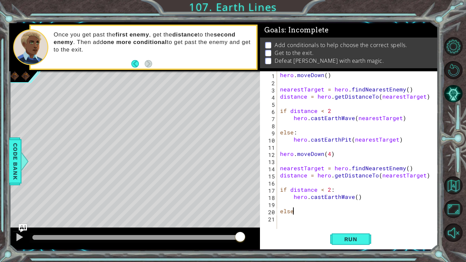
scroll to position [0, 0]
type textarea "else:"
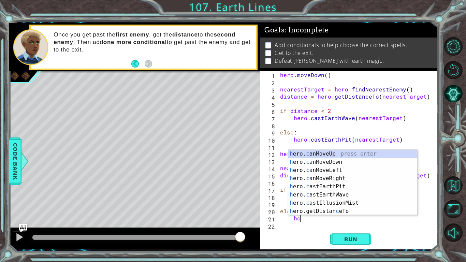
scroll to position [0, 1]
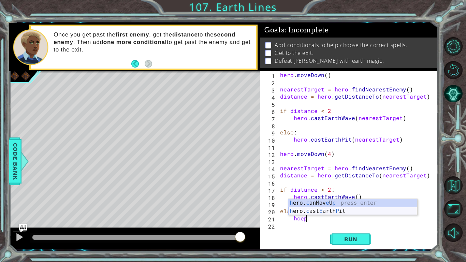
click at [308, 211] on div "h ero. c anMov e U p press enter h ero. c ast E arth P it press enter" at bounding box center [353, 215] width 129 height 33
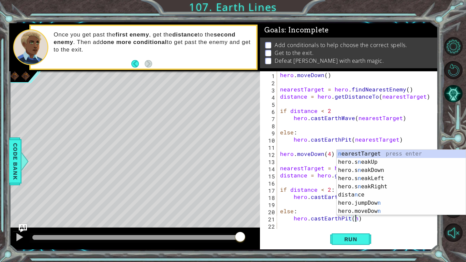
scroll to position [0, 5]
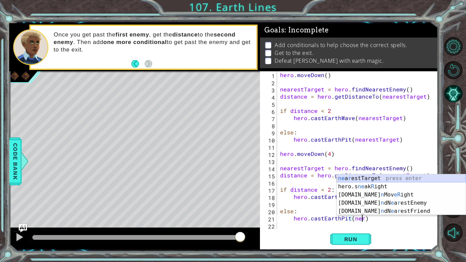
click at [410, 178] on div "ne a r estTarget press enter hero.s ne ak R ight press enter [DOMAIN_NAME] n Mo…" at bounding box center [401, 203] width 129 height 57
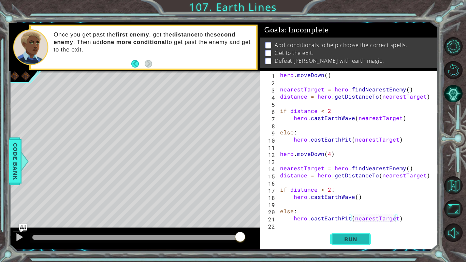
click at [360, 239] on span "Run" at bounding box center [351, 239] width 27 height 7
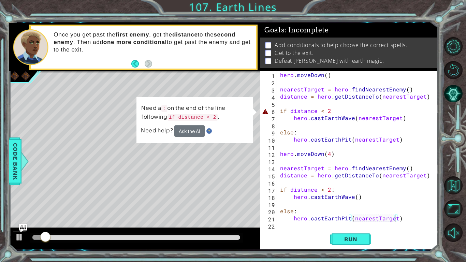
click at [331, 110] on div "hero . [GEOGRAPHIC_DATA] ( ) nearestTarget = hero . findNearestEnemy ( ) distan…" at bounding box center [359, 157] width 161 height 172
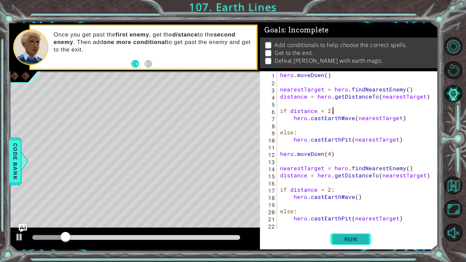
click at [360, 233] on button "Run" at bounding box center [351, 240] width 41 height 18
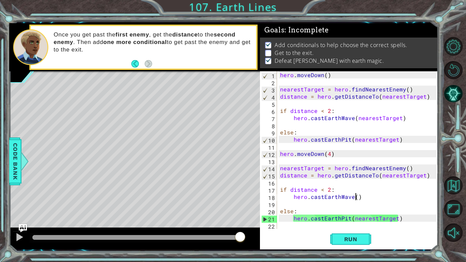
click at [356, 199] on div "hero . [GEOGRAPHIC_DATA] ( ) nearestTarget = hero . findNearestEnemy ( ) distan…" at bounding box center [359, 157] width 161 height 172
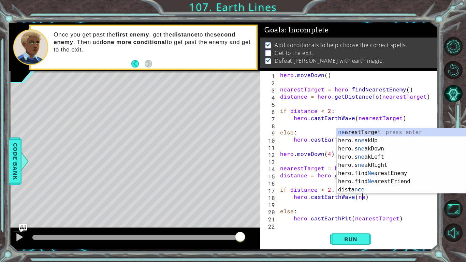
scroll to position [0, 5]
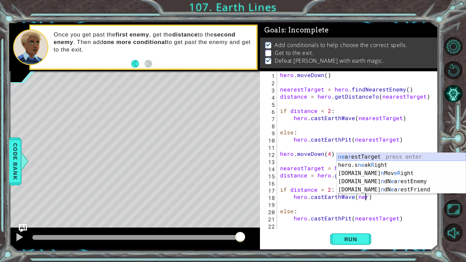
click at [372, 156] on div "ne a r estTarget press enter hero.s ne ak R ight press enter [DOMAIN_NAME] n Mo…" at bounding box center [401, 181] width 129 height 57
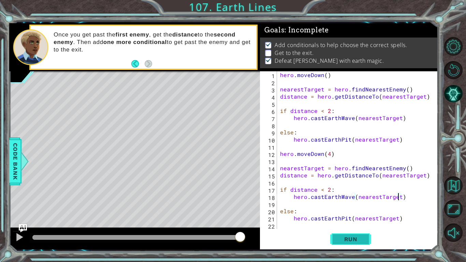
click at [358, 235] on button "Run" at bounding box center [351, 240] width 41 height 18
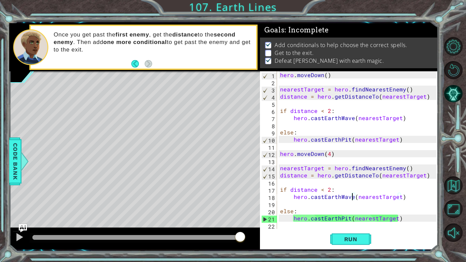
click at [352, 200] on div "hero . [GEOGRAPHIC_DATA] ( ) nearestTarget = hero . findNearestEnemy ( ) distan…" at bounding box center [359, 157] width 161 height 172
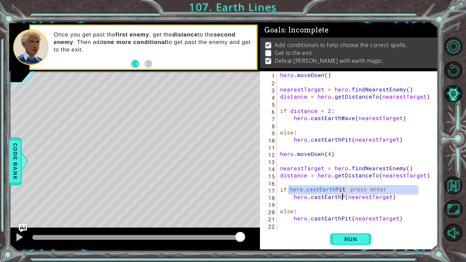
scroll to position [0, 4]
click at [349, 221] on div "hero . [GEOGRAPHIC_DATA] ( ) nearestTarget = hero . findNearestEnemy ( ) distan…" at bounding box center [359, 157] width 161 height 172
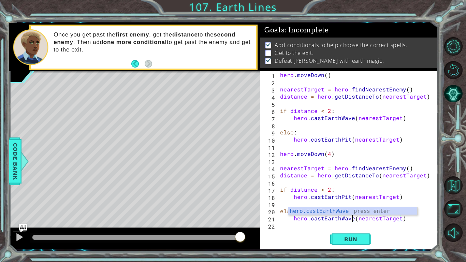
scroll to position [0, 4]
click at [349, 234] on button "Run" at bounding box center [351, 240] width 41 height 18
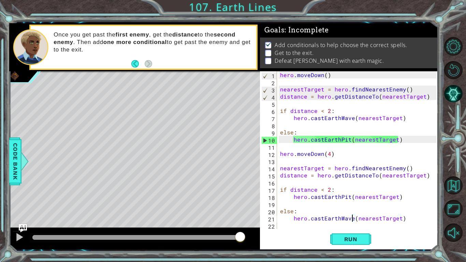
click at [348, 139] on div "hero . [GEOGRAPHIC_DATA] ( ) nearestTarget = hero . findNearestEnemy ( ) distan…" at bounding box center [359, 157] width 161 height 172
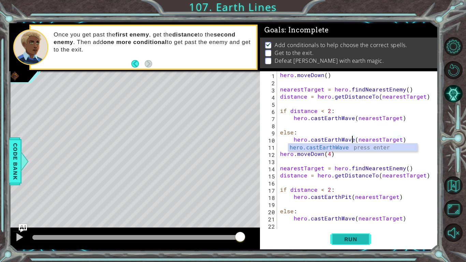
click at [354, 235] on button "Run" at bounding box center [351, 240] width 41 height 18
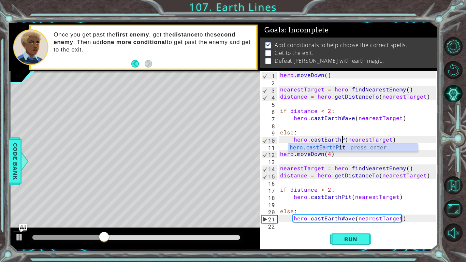
scroll to position [0, 4]
type textarea "hero.castEarthPit(nearestTarget)"
click at [347, 241] on span "Run" at bounding box center [351, 239] width 27 height 7
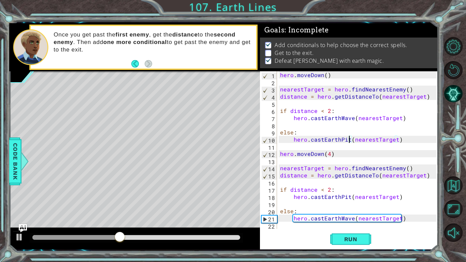
click at [281, 227] on div "hero . [GEOGRAPHIC_DATA] ( ) nearestTarget = hero . findNearestEnemy ( ) distan…" at bounding box center [359, 157] width 161 height 172
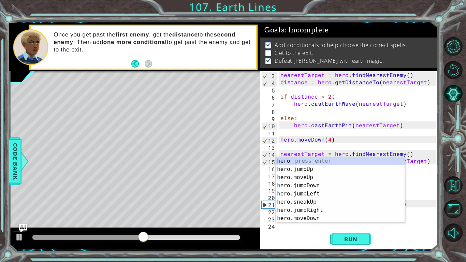
scroll to position [14, 0]
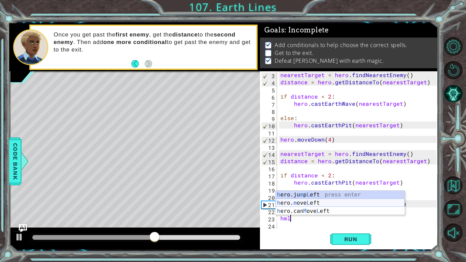
click at [308, 203] on div "h ero.ju m p L eft press enter h ero. m ove L eft press enter h ero.can M ove L…" at bounding box center [340, 211] width 129 height 41
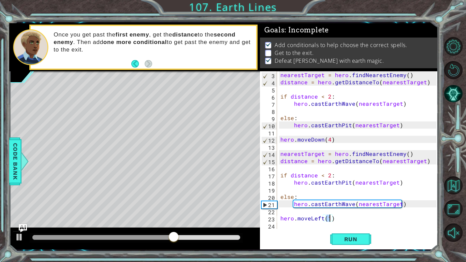
type textarea "hero.moveLeft(5)"
click at [341, 238] on span "Run" at bounding box center [351, 239] width 27 height 7
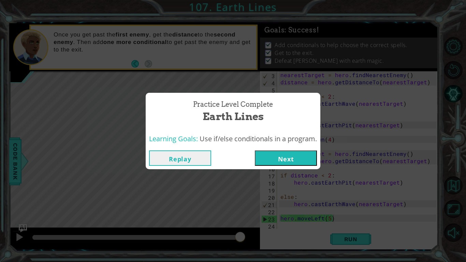
click at [302, 158] on button "Next" at bounding box center [286, 158] width 62 height 15
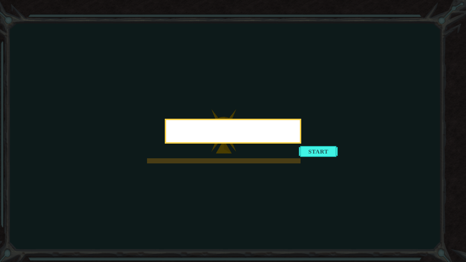
click at [302, 144] on div at bounding box center [233, 131] width 137 height 25
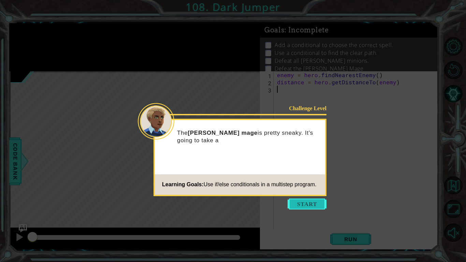
click at [304, 200] on button "Start" at bounding box center [307, 204] width 39 height 11
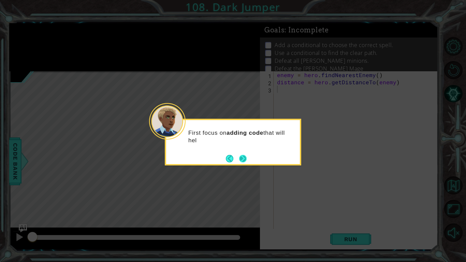
click at [246, 159] on button "Next" at bounding box center [243, 159] width 8 height 8
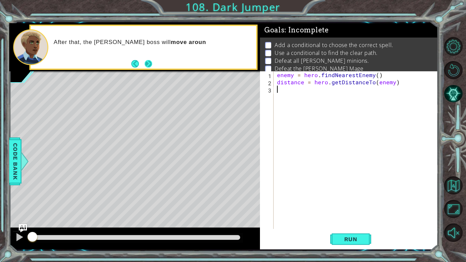
click at [147, 64] on button "Next" at bounding box center [148, 64] width 8 height 8
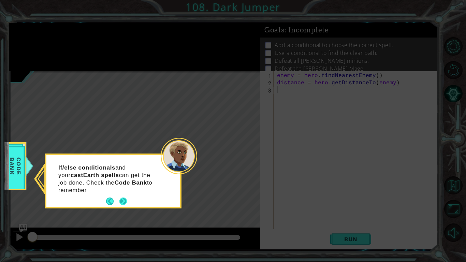
click at [123, 194] on p "If/else conditionals and your castEarth spells can get the job done. Check the …" at bounding box center [109, 179] width 102 height 30
click at [126, 201] on button "Next" at bounding box center [124, 202] width 8 height 8
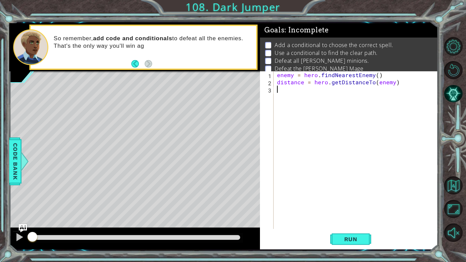
click at [296, 96] on div "enemy = hero . findNearestEnemy ( ) distance = hero . getDistanceTo ( enemy )" at bounding box center [358, 157] width 164 height 172
click at [357, 235] on button "Run" at bounding box center [351, 240] width 41 height 18
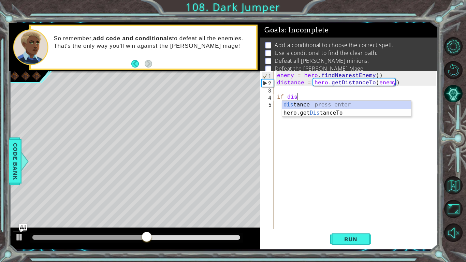
scroll to position [0, 1]
click at [310, 102] on div "dist ance press enter hero.get Dist anceTo press enter" at bounding box center [346, 117] width 129 height 33
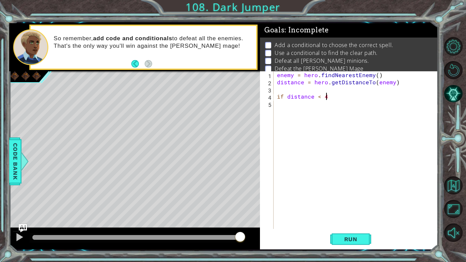
scroll to position [0, 3]
type textarea "if distance < 4:"
click at [278, 106] on div "enemy = hero . findNearestEnemy ( ) distance = hero . getDistanceTo ( enemy ) i…" at bounding box center [358, 157] width 164 height 172
click at [321, 98] on div "enemy = hero . findNearestEnemy ( ) distance = hero . getDistanceTo ( enemy ) i…" at bounding box center [358, 157] width 164 height 172
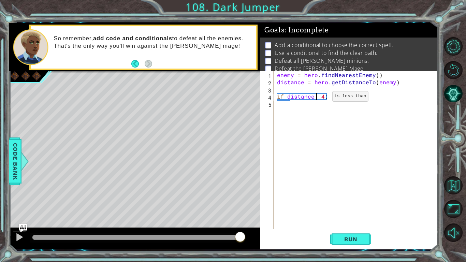
type textarea "if distance > 4:"
click at [279, 107] on div "enemy = hero . findNearestEnemy ( ) distance = hero . getDistanceTo ( enemy ) i…" at bounding box center [358, 157] width 164 height 172
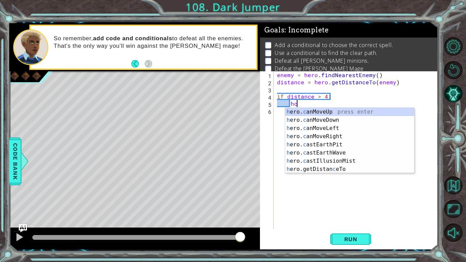
scroll to position [0, 1]
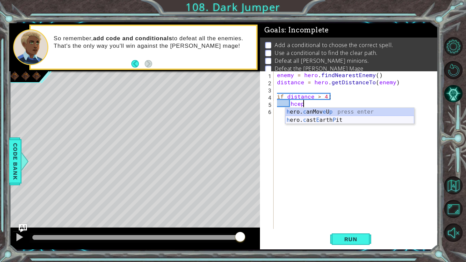
click at [326, 120] on div "h ero. c anMov e U p press enter h ero. c ast E arth P it press enter" at bounding box center [349, 124] width 129 height 33
type textarea "hero.castEarthPit(enemy)"
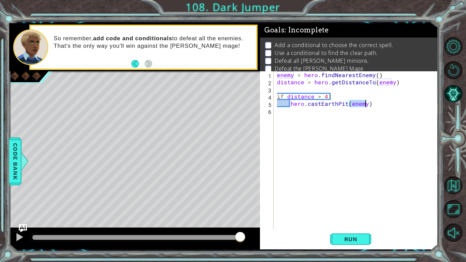
click at [278, 112] on div "enemy = hero . findNearestEnemy ( ) distance = hero . getDistanceTo ( enemy ) i…" at bounding box center [358, 157] width 164 height 172
click at [321, 98] on div "enemy = hero . findNearestEnemy ( ) distance = hero . getDistanceTo ( enemy ) i…" at bounding box center [358, 157] width 164 height 172
type textarea "if distance < 4:"
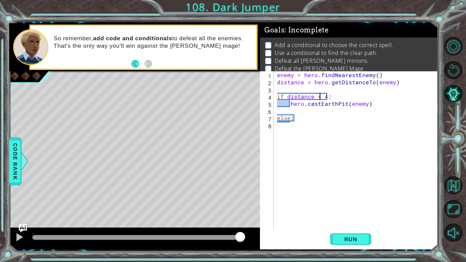
click at [281, 128] on div "enemy = hero . findNearestEnemy ( ) distance = hero . getDistanceTo ( enemy ) i…" at bounding box center [358, 157] width 164 height 172
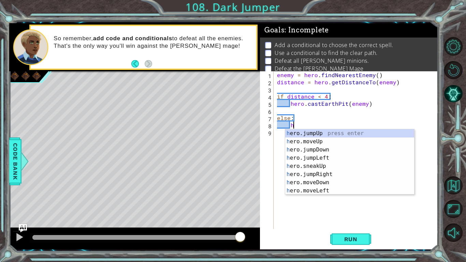
type textarea "hc"
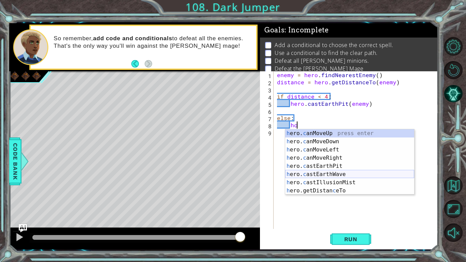
click at [331, 171] on div "h ero. c anMoveUp press enter h ero. c anMoveDown press enter h ero. c anMoveLe…" at bounding box center [349, 170] width 129 height 82
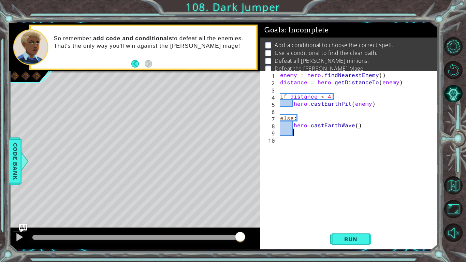
scroll to position [0, 0]
click at [369, 244] on button "Run" at bounding box center [351, 240] width 41 height 18
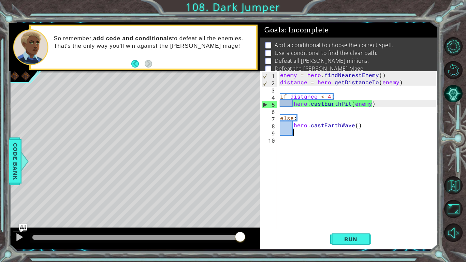
click at [349, 105] on div "enemy = hero . findNearestEnemy ( ) distance = hero . getDistanceTo ( enemy ) i…" at bounding box center [359, 157] width 161 height 172
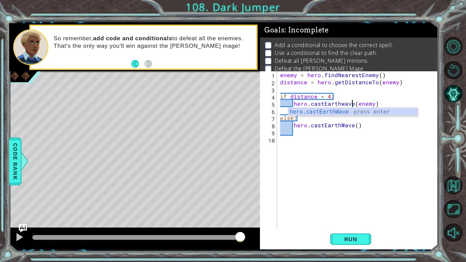
scroll to position [0, 4]
click at [342, 105] on div "enemy = hero . findNearestEnemy ( ) distance = hero . getDistanceTo ( enemy ) i…" at bounding box center [359, 157] width 161 height 172
click at [353, 127] on div "enemy = hero . findNearestEnemy ( ) distance = hero . getDistanceTo ( enemy ) i…" at bounding box center [359, 157] width 161 height 172
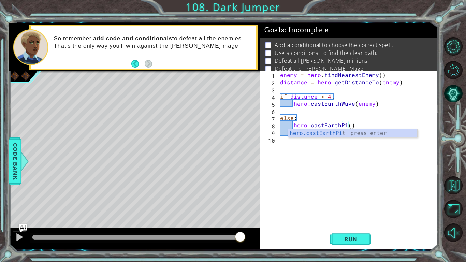
scroll to position [0, 4]
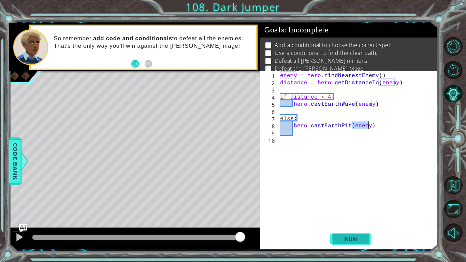
type textarea "hero.castEarthPit(enemy)"
click at [350, 236] on span "Run" at bounding box center [351, 239] width 27 height 7
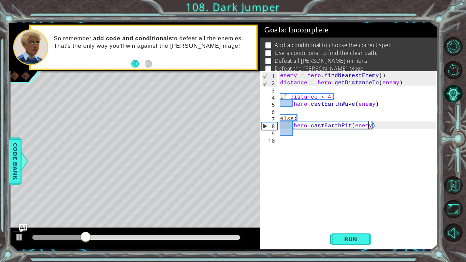
click at [282, 142] on div "enemy = hero . findNearestEnemy ( ) distance = hero . getDistanceTo ( enemy ) i…" at bounding box center [359, 157] width 161 height 172
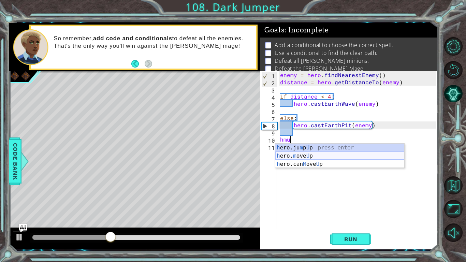
click at [301, 155] on div "h ero.ju m p U p press enter h ero. m ove U p press enter h ero.can M ove U p p…" at bounding box center [340, 164] width 129 height 41
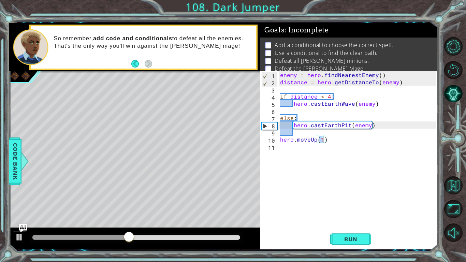
scroll to position [0, 2]
type textarea "hero.moveUp(2)"
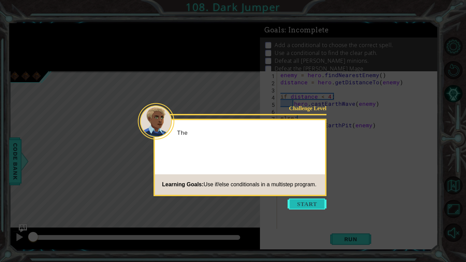
click at [308, 205] on button "Start" at bounding box center [307, 204] width 39 height 11
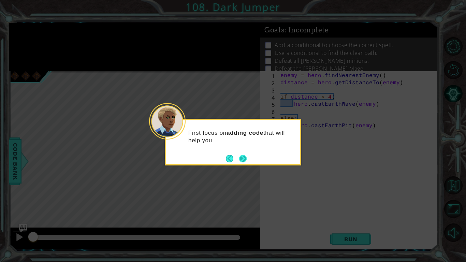
click at [247, 159] on button "Next" at bounding box center [243, 159] width 8 height 8
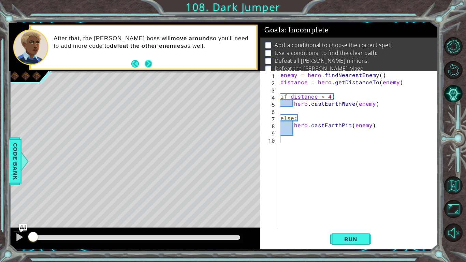
click at [152, 66] on button "Next" at bounding box center [148, 63] width 13 height 13
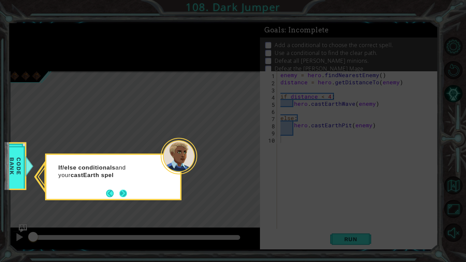
click at [125, 196] on button "Next" at bounding box center [123, 193] width 11 height 11
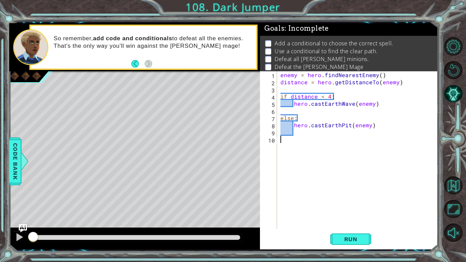
scroll to position [5, 0]
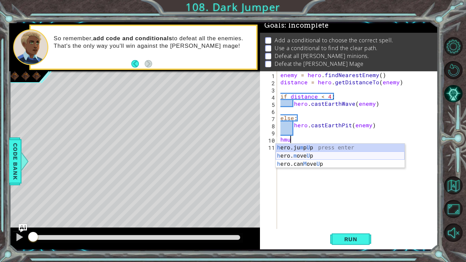
click at [307, 156] on div "h ero.ju m p U p press enter h ero. m ove U p press enter h ero.can M ove U p p…" at bounding box center [340, 164] width 129 height 41
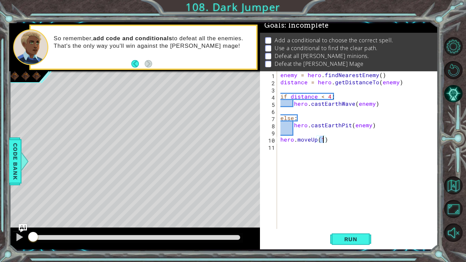
type textarea "hero.moveUp(2)"
click at [283, 152] on div "enemy = hero . findNearestEnemy ( ) distance = hero . getDistanceTo ( enemy ) i…" at bounding box center [359, 157] width 161 height 172
